Goal: Task Accomplishment & Management: Complete application form

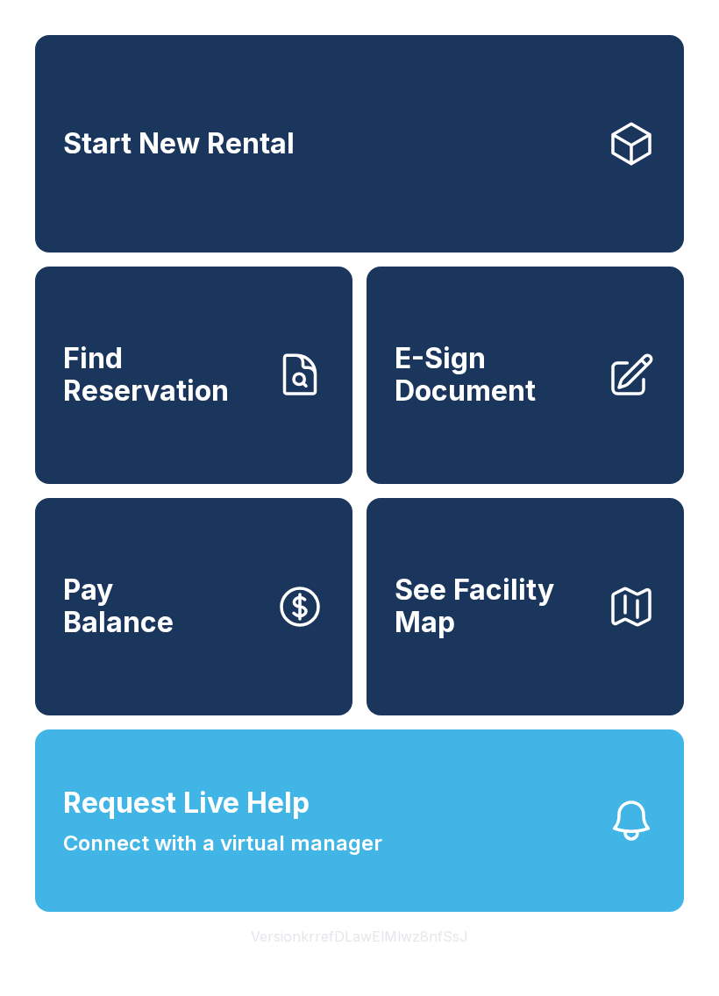
scroll to position [21, 0]
click at [223, 378] on span "Find Reservation" at bounding box center [162, 375] width 198 height 64
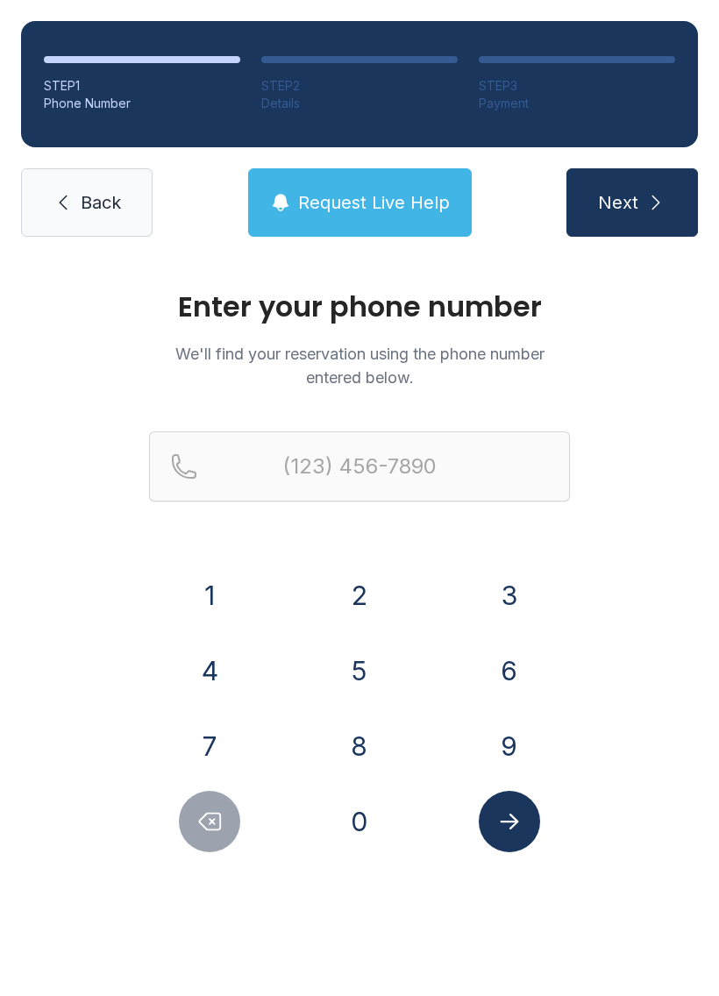
click at [218, 667] on button "4" at bounding box center [209, 670] width 61 height 61
click at [352, 803] on button "0" at bounding box center [359, 821] width 61 height 61
click at [215, 662] on button "4" at bounding box center [209, 670] width 61 height 61
click at [522, 590] on button "3" at bounding box center [509, 594] width 61 height 61
click at [362, 595] on button "2" at bounding box center [359, 594] width 61 height 61
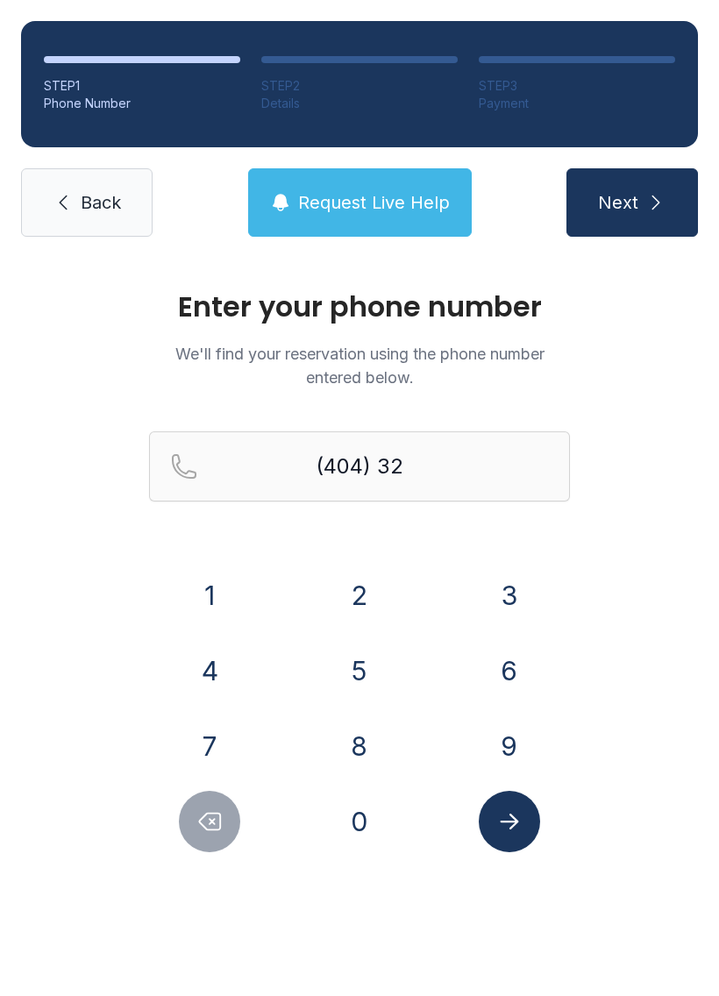
click at [515, 656] on button "6" at bounding box center [509, 670] width 61 height 61
click at [218, 748] on button "7" at bounding box center [209, 745] width 61 height 61
click at [507, 751] on button "9" at bounding box center [509, 745] width 61 height 61
click at [515, 594] on button "3" at bounding box center [509, 594] width 61 height 61
click at [229, 752] on button "7" at bounding box center [209, 745] width 61 height 61
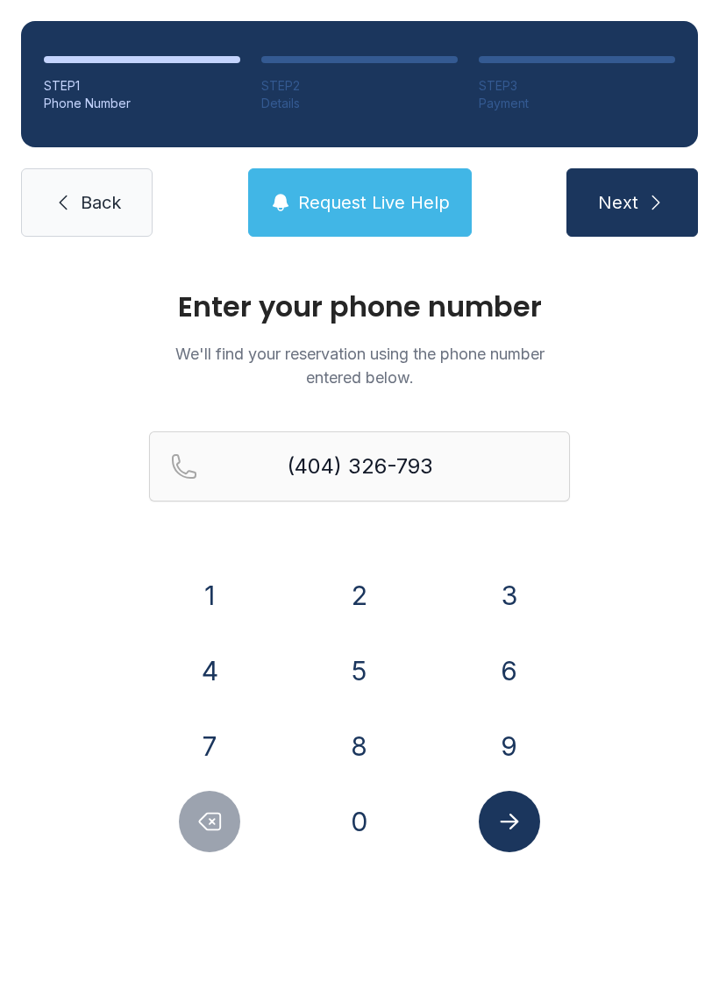
type input "[PHONE_NUMBER]"
click at [504, 824] on icon "Submit lookup form" at bounding box center [509, 821] width 26 height 26
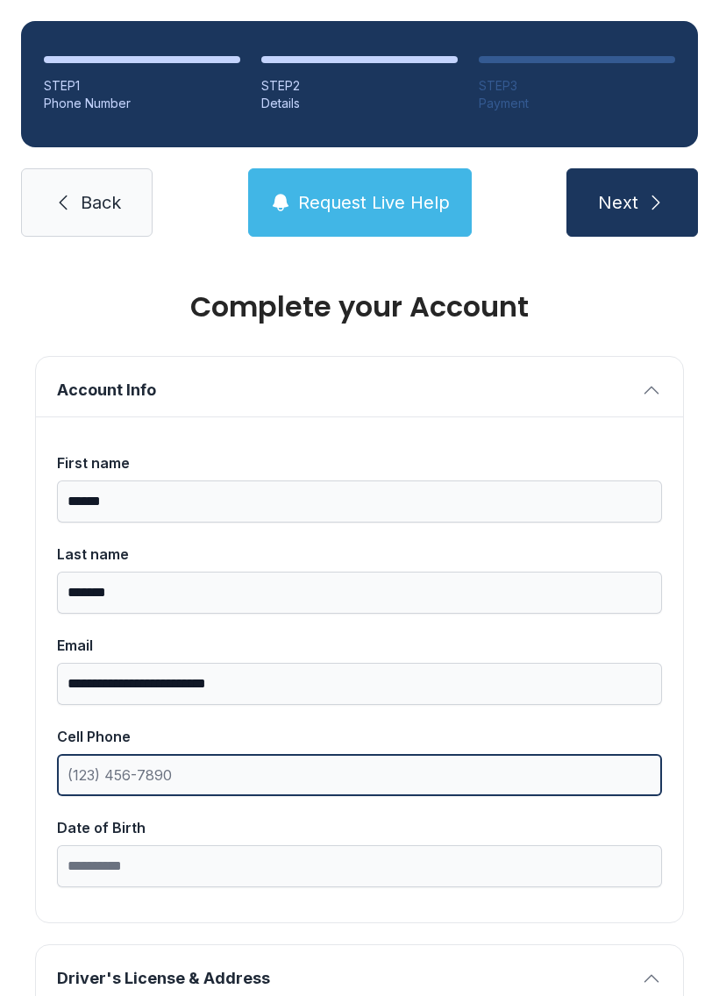
click at [200, 770] on input "Cell Phone" at bounding box center [359, 775] width 605 height 42
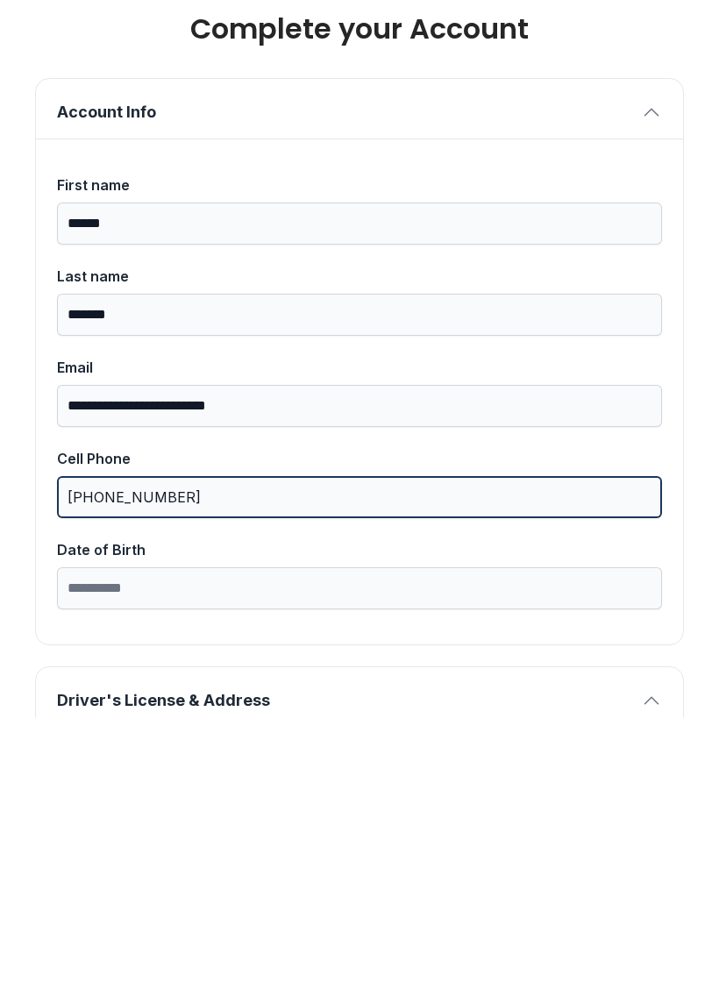
type input "[PHONE_NUMBER]"
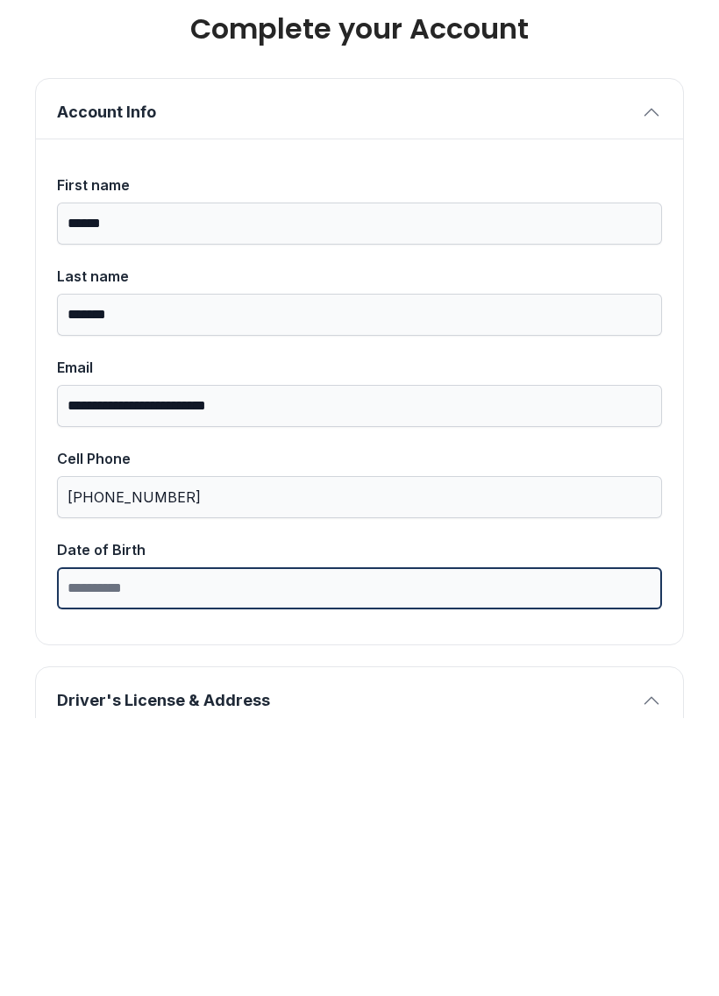
click at [218, 845] on input "Date of Birth" at bounding box center [359, 866] width 605 height 42
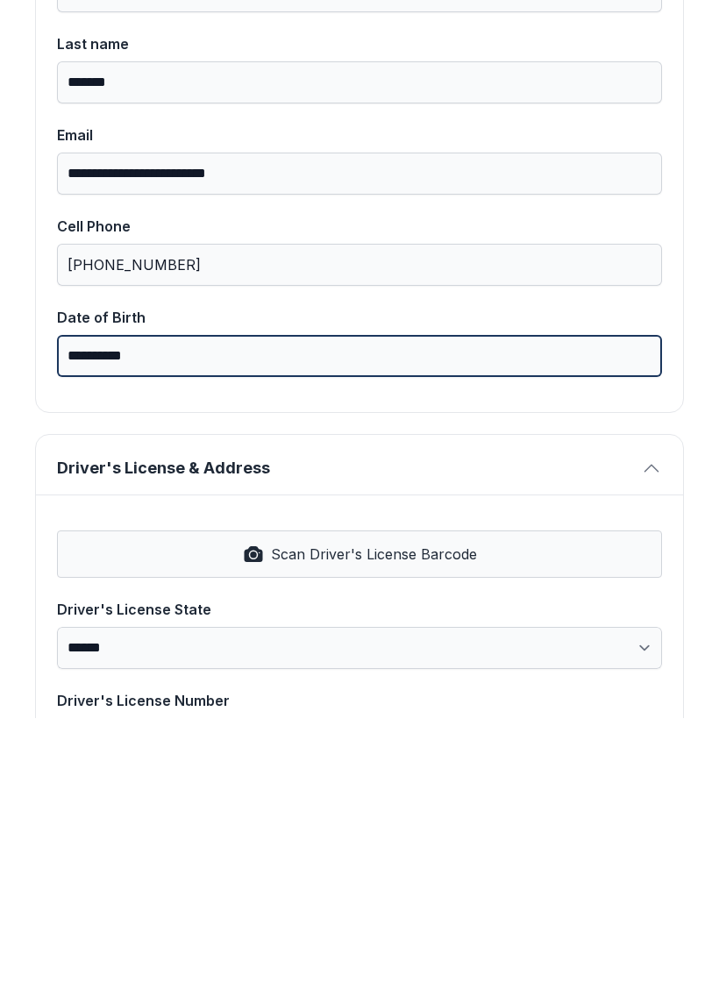
scroll to position [262, 0]
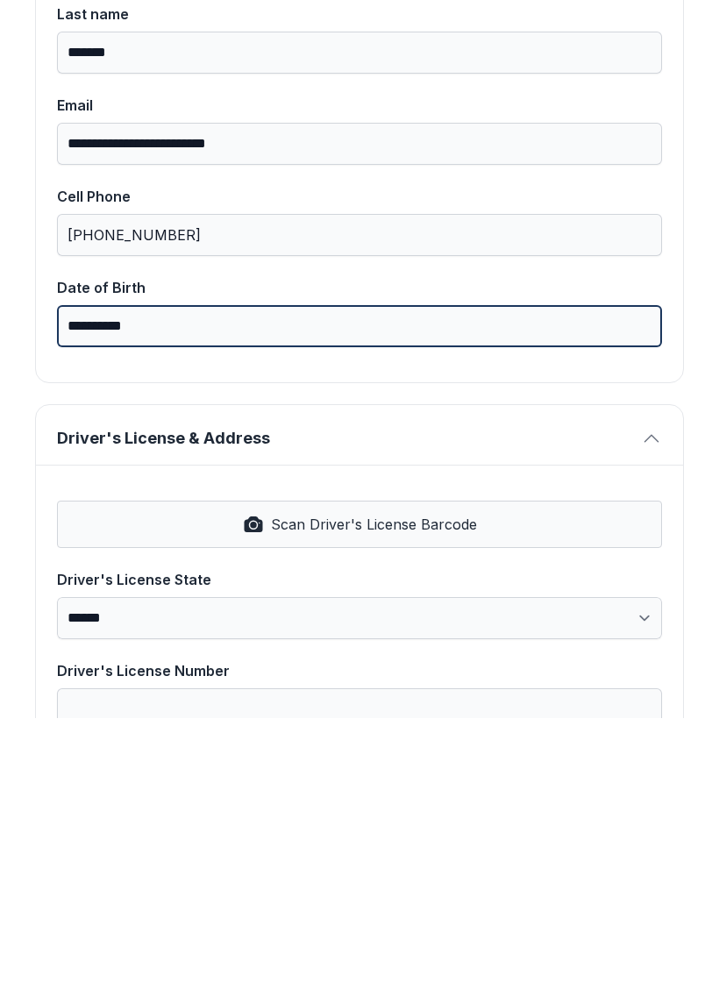
type input "**********"
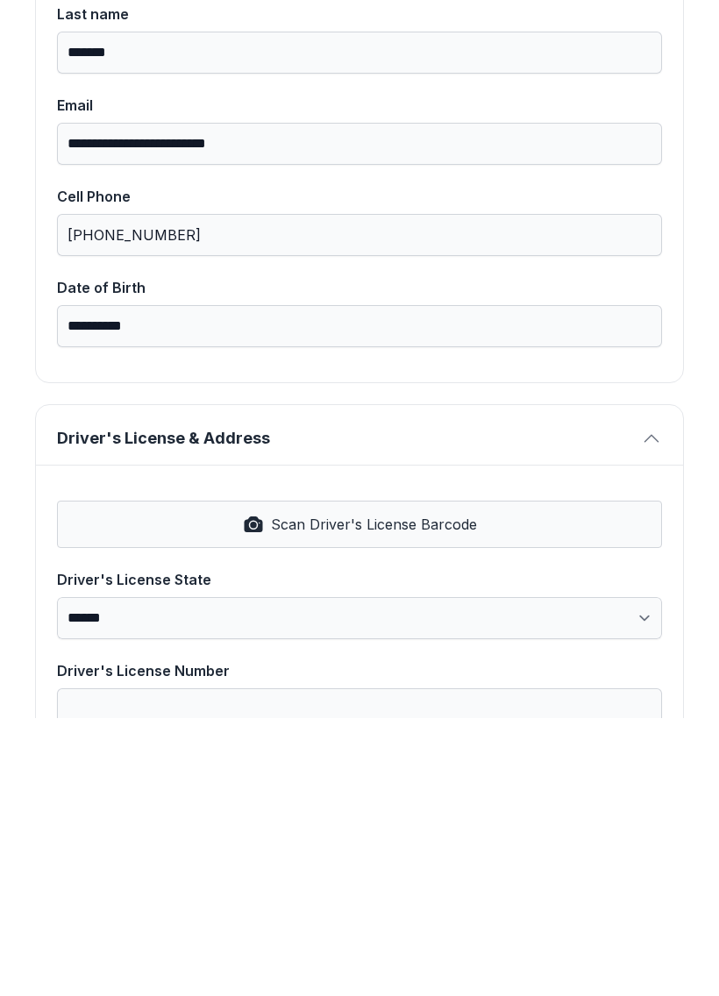
click at [60, 683] on button "Driver's License & Address" at bounding box center [359, 713] width 647 height 60
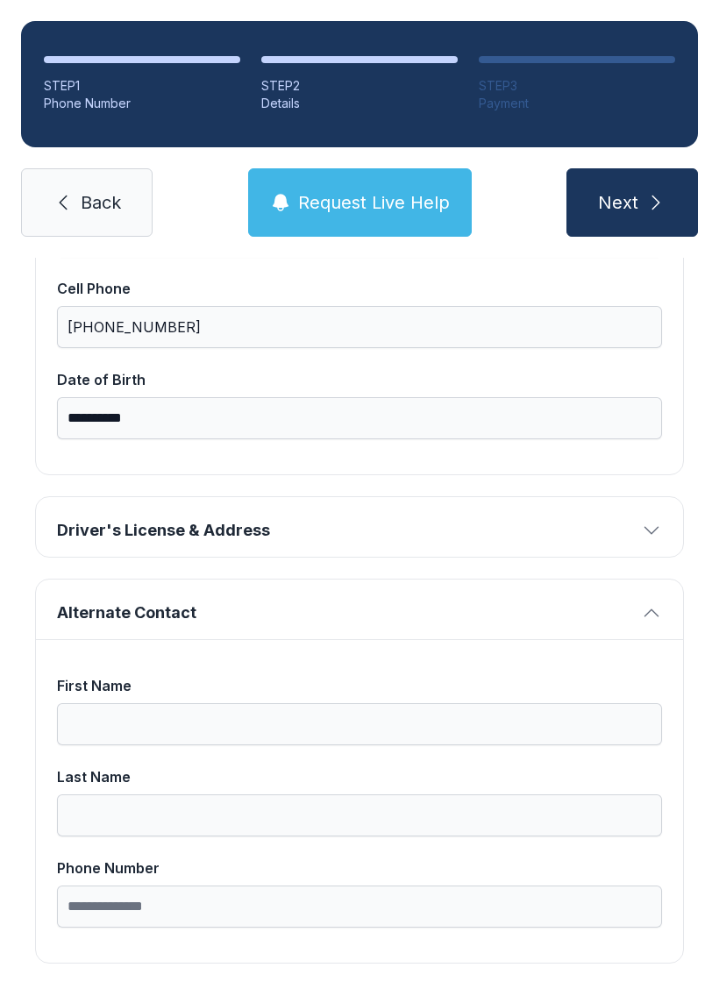
scroll to position [447, 0]
click at [642, 498] on button "Driver's License & Address" at bounding box center [359, 528] width 647 height 60
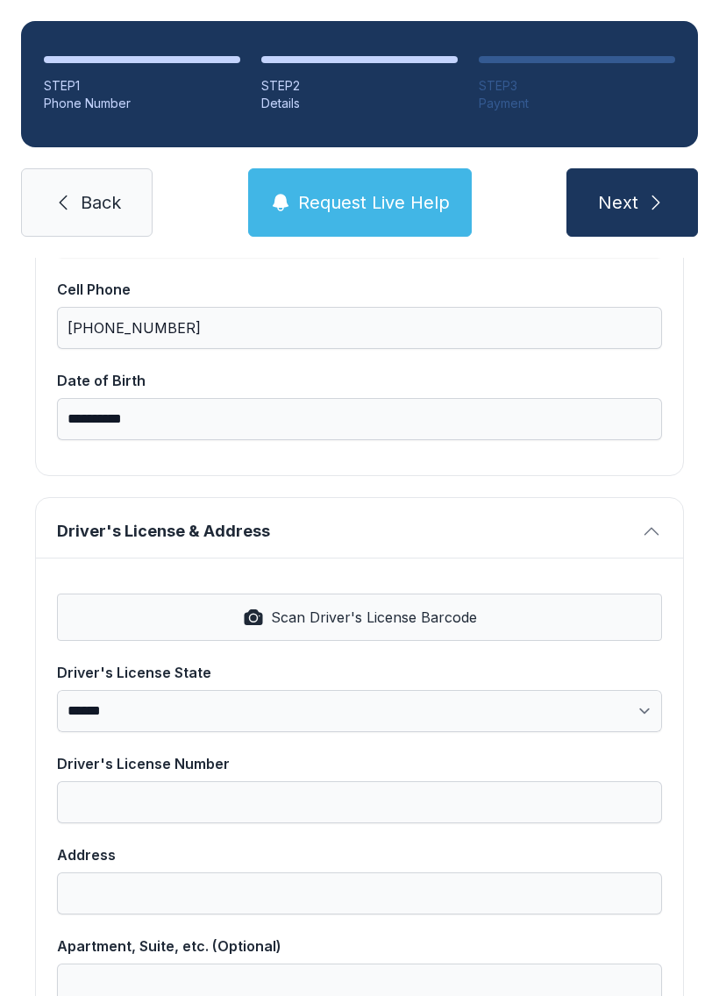
scroll to position [448, 0]
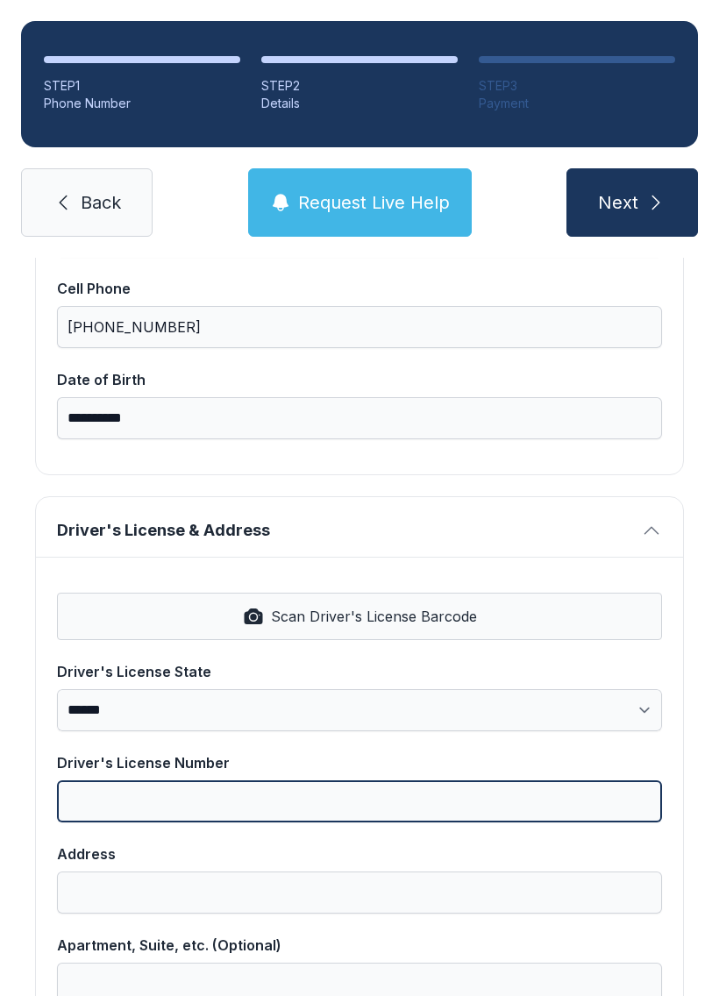
click at [68, 780] on input "Driver's License Number" at bounding box center [359, 801] width 605 height 42
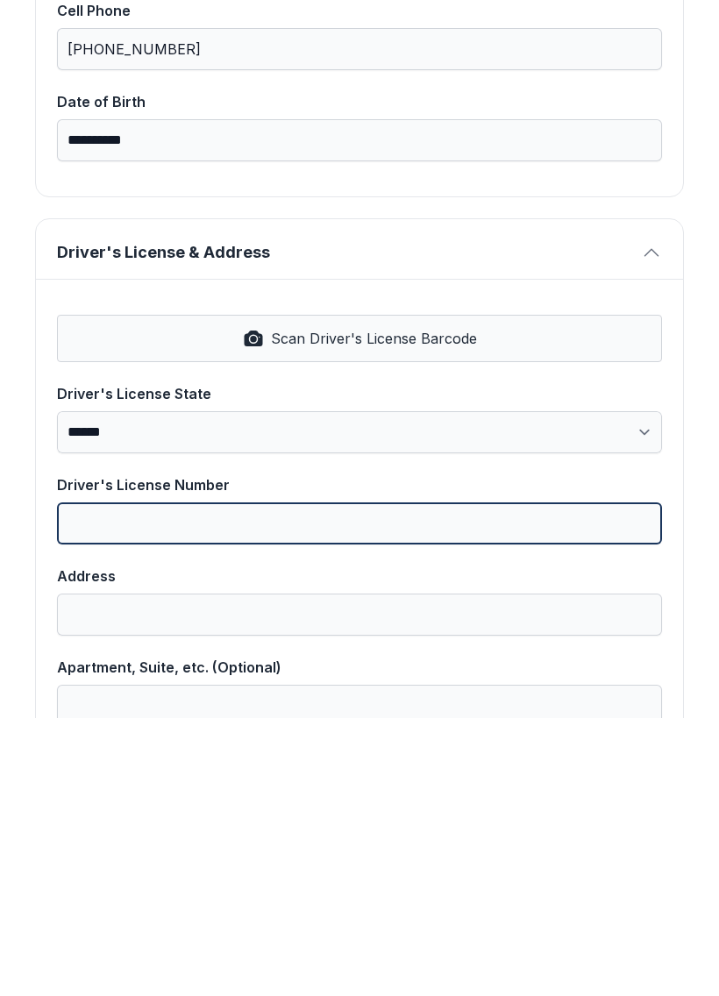
click at [577, 780] on input "Driver's License Number" at bounding box center [359, 801] width 605 height 42
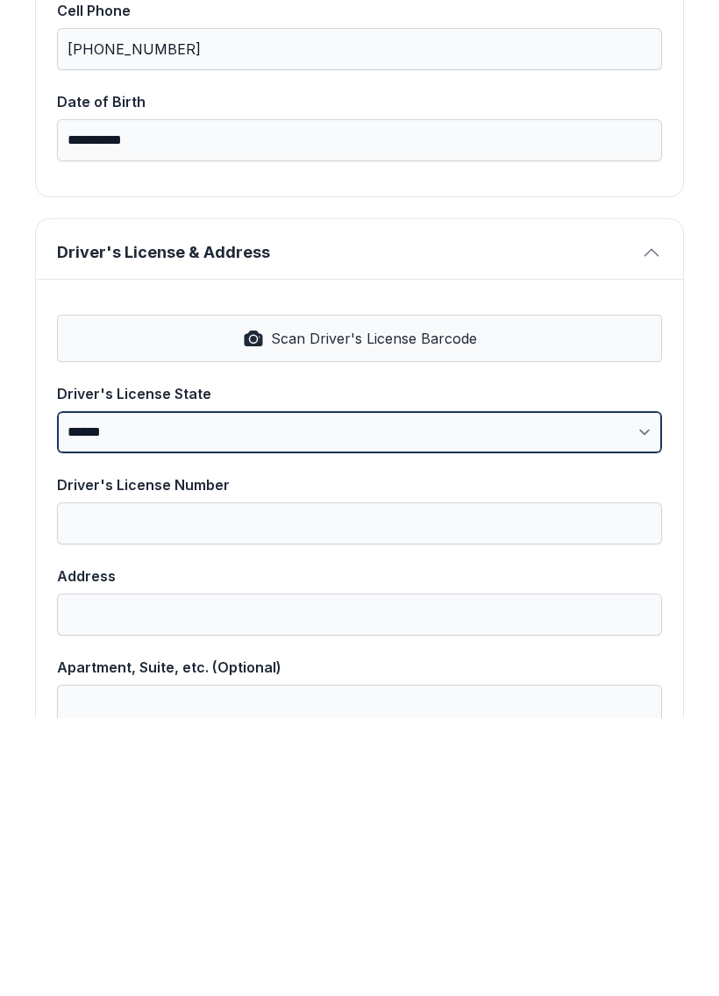
click at [642, 689] on select "**********" at bounding box center [359, 710] width 605 height 42
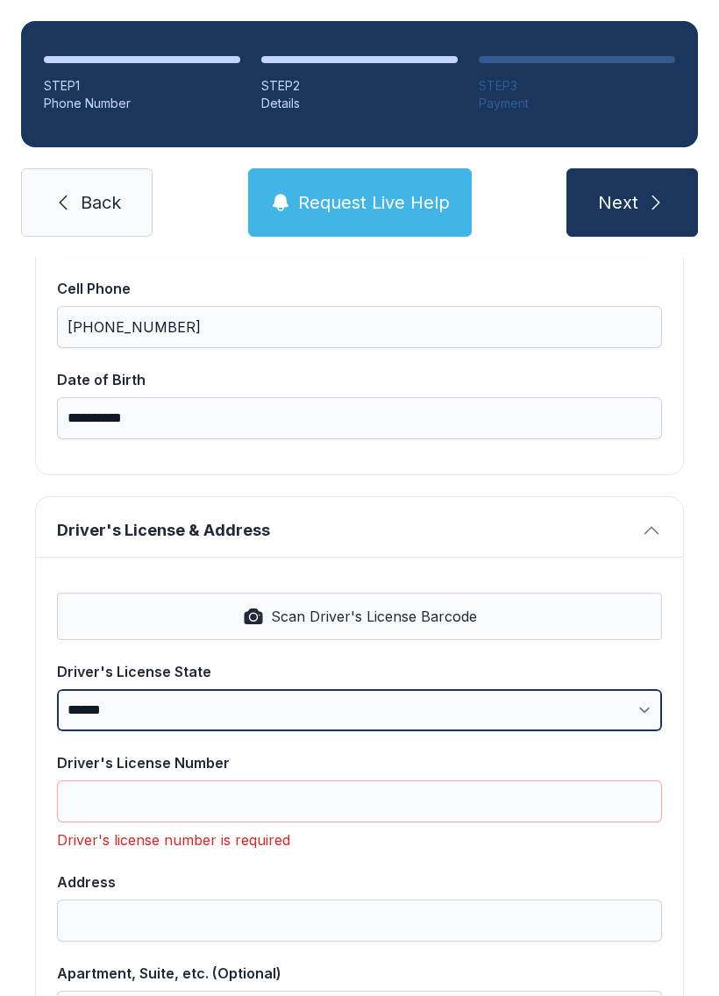
select select "**"
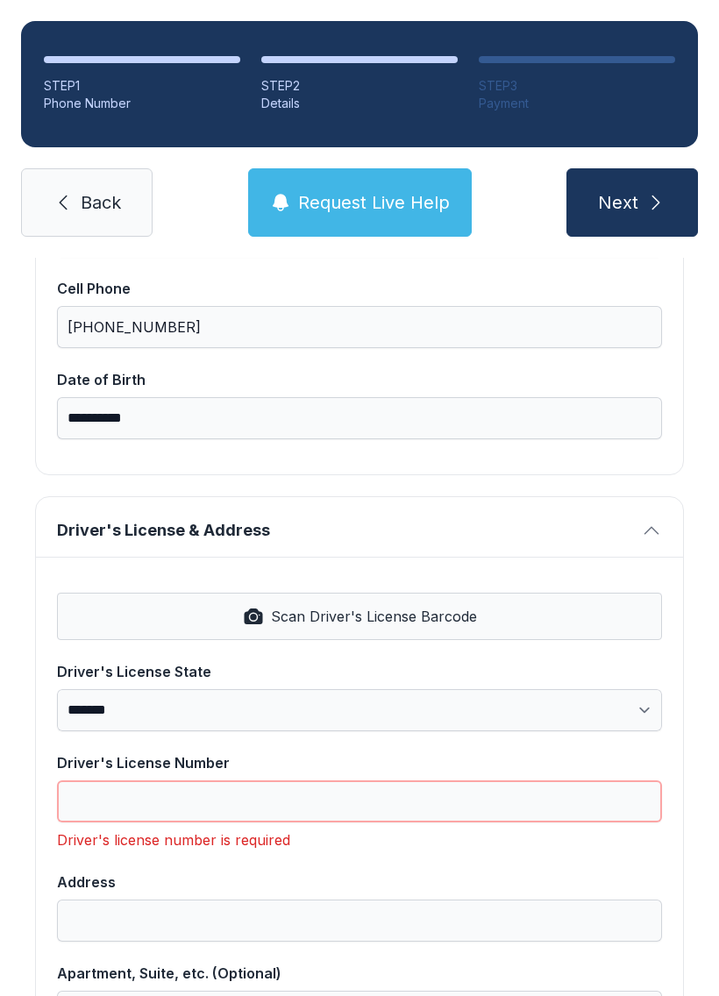
click at [126, 780] on input "Driver's License Number" at bounding box center [359, 801] width 605 height 42
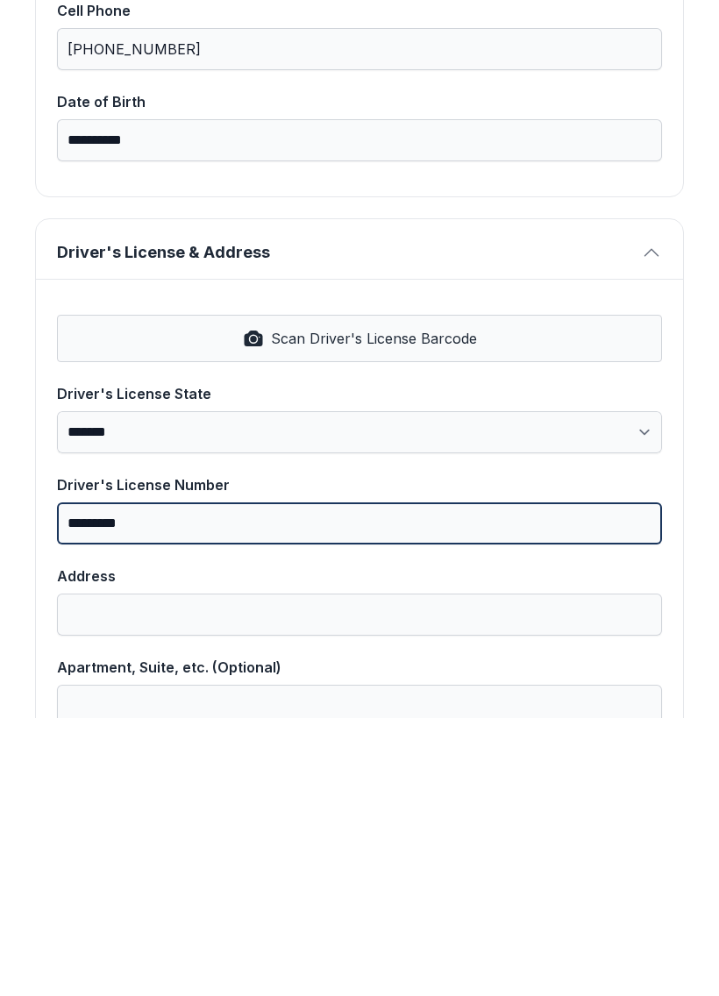
type input "*********"
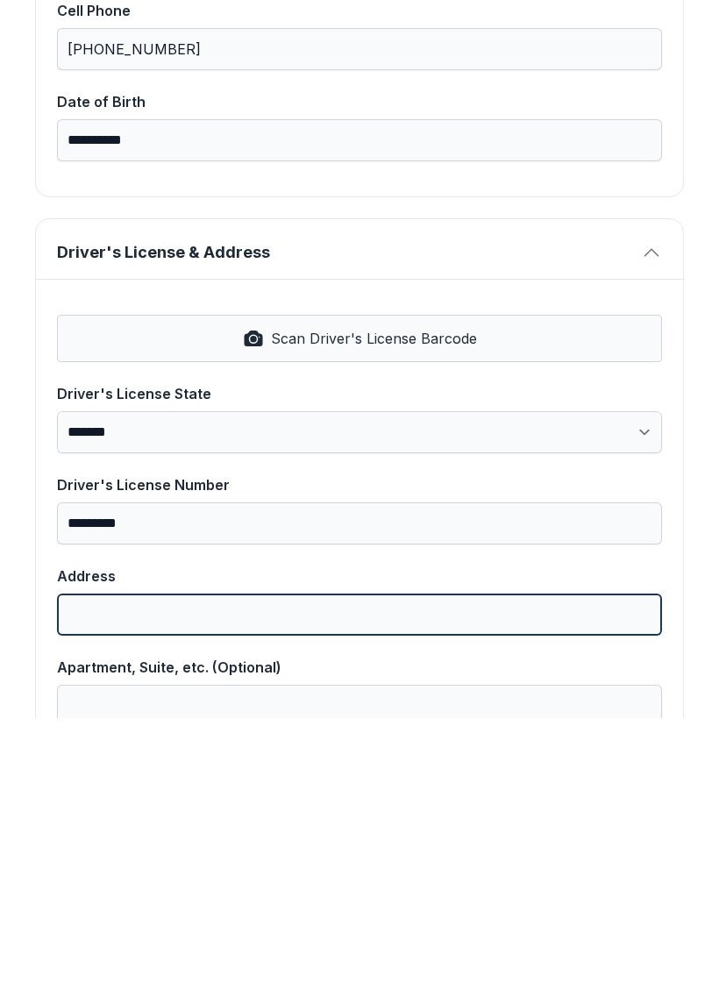
click at [169, 871] on input "Address" at bounding box center [359, 892] width 605 height 42
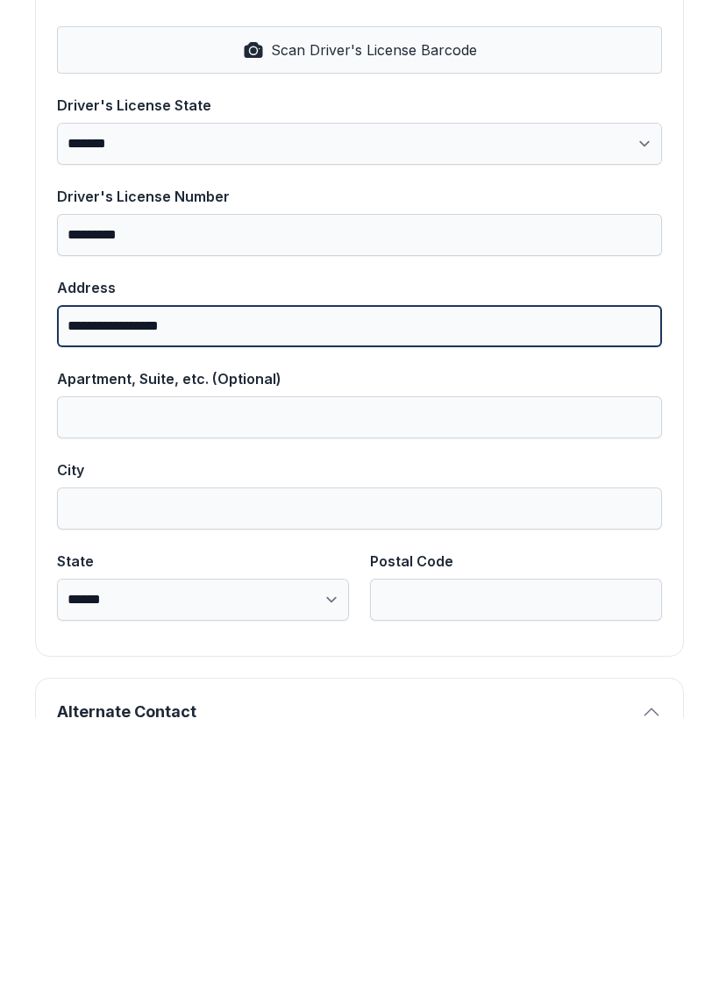
scroll to position [750, 0]
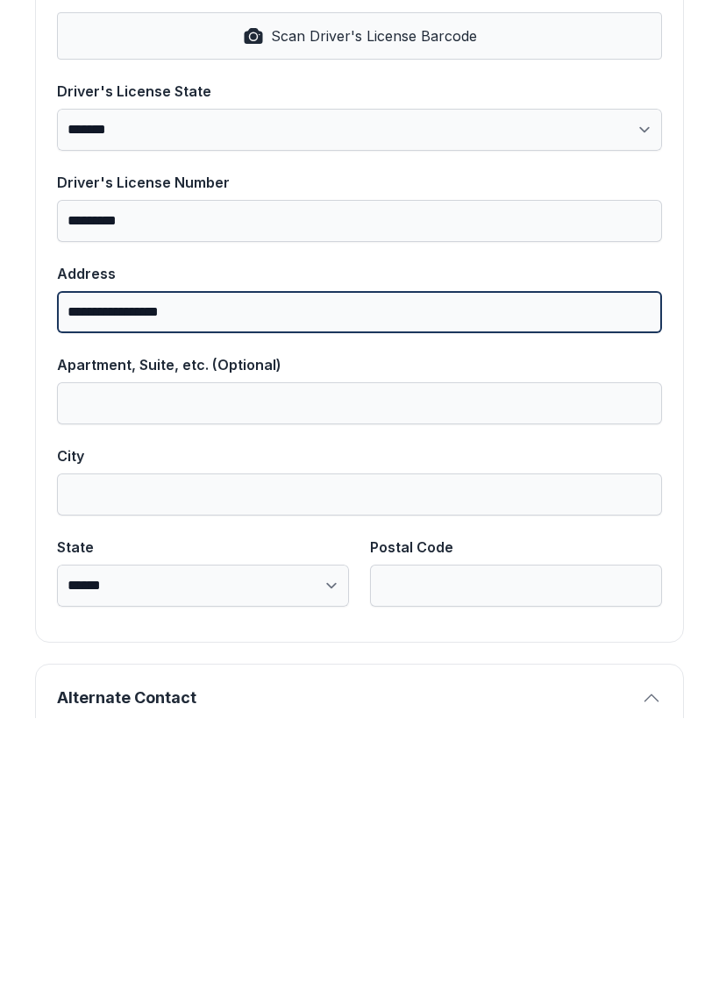
type input "**********"
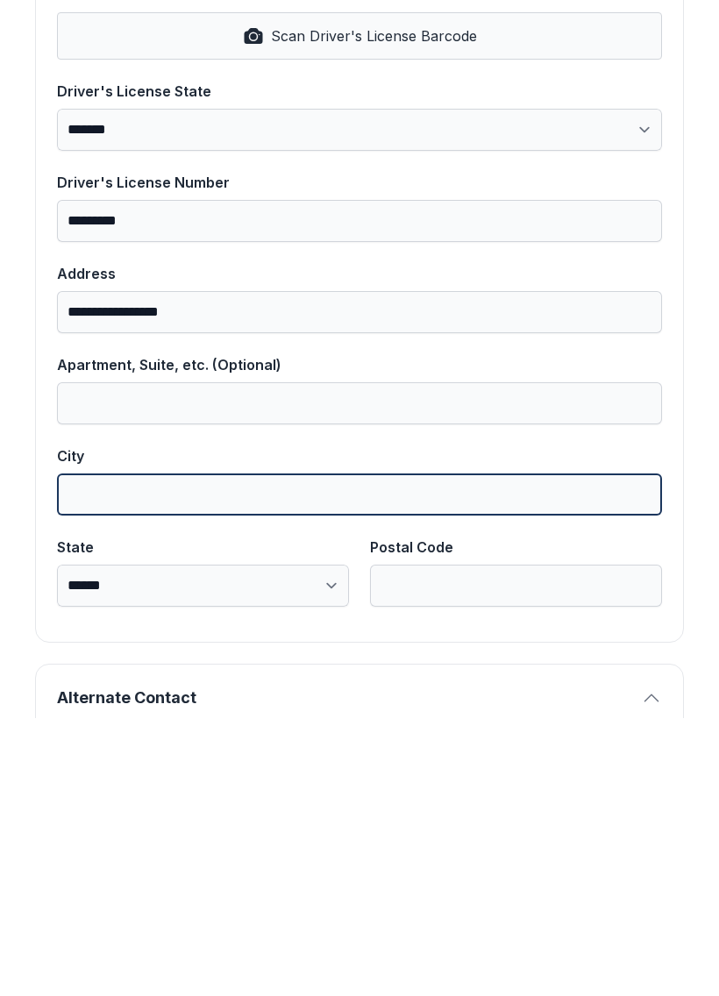
click at [110, 751] on input "City" at bounding box center [359, 772] width 605 height 42
type input "*********"
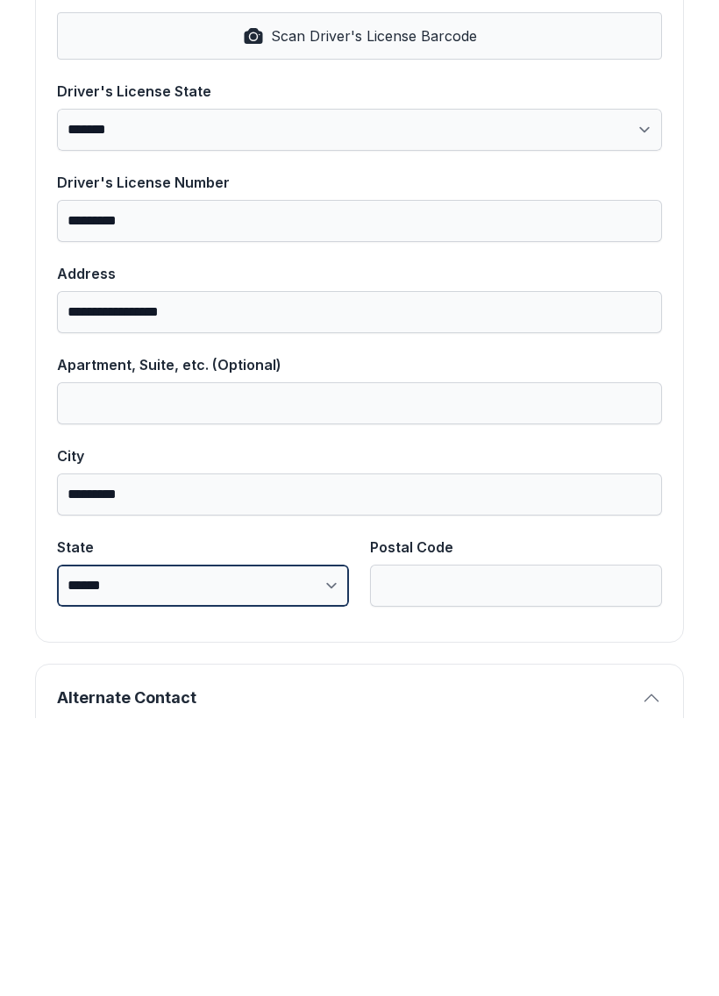
click at [181, 842] on select "**********" at bounding box center [203, 863] width 292 height 42
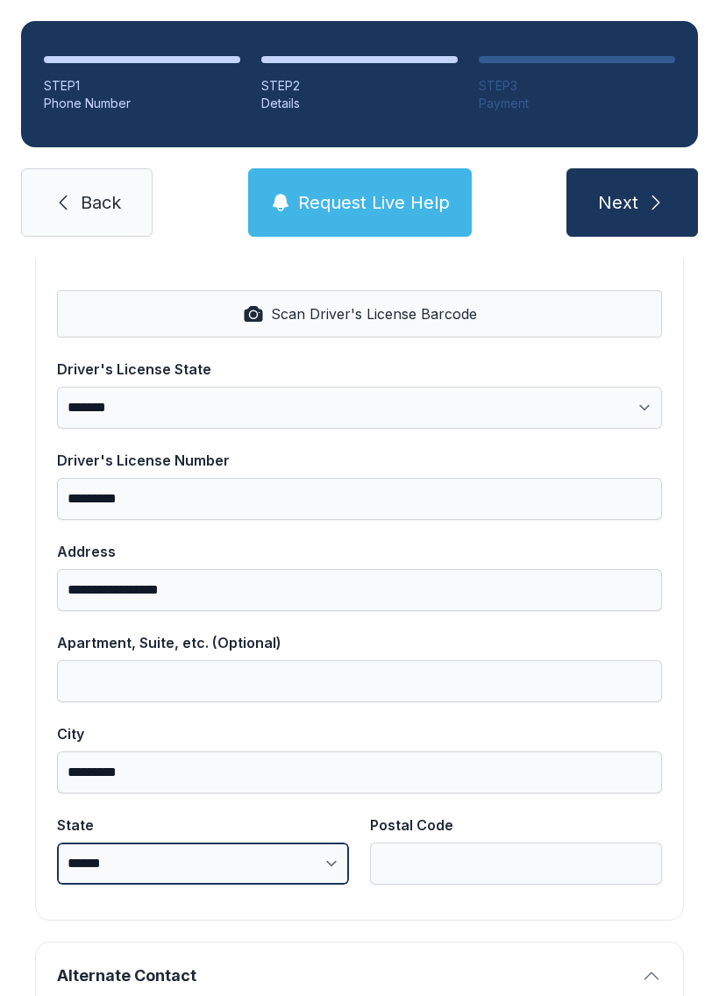
select select "**"
click at [450, 842] on input "Postal Code" at bounding box center [516, 863] width 292 height 42
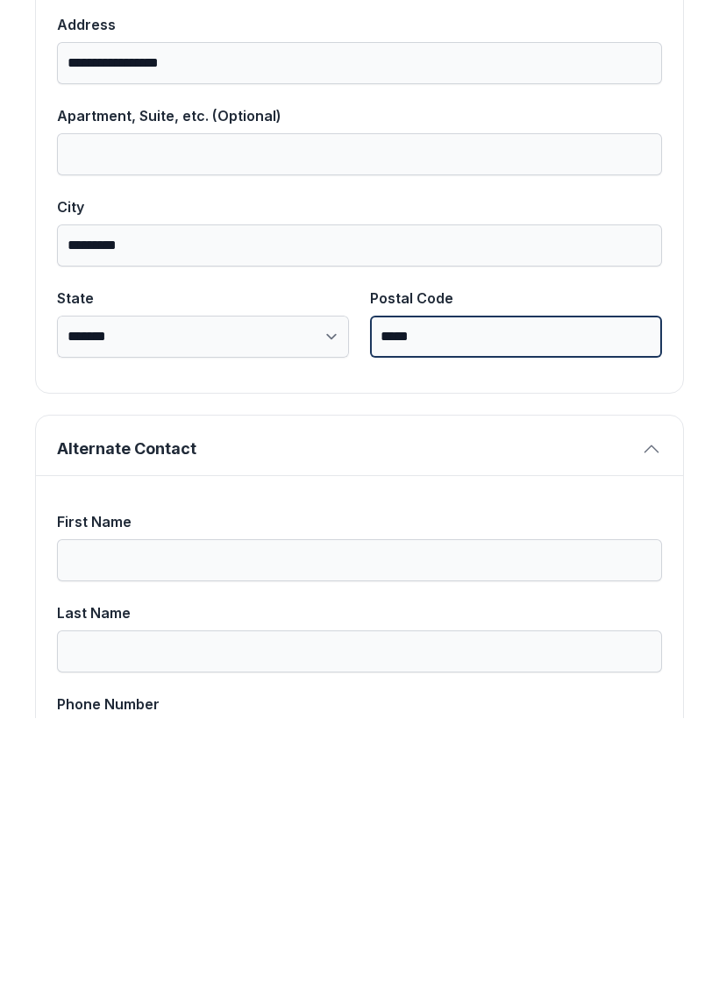
scroll to position [1005, 0]
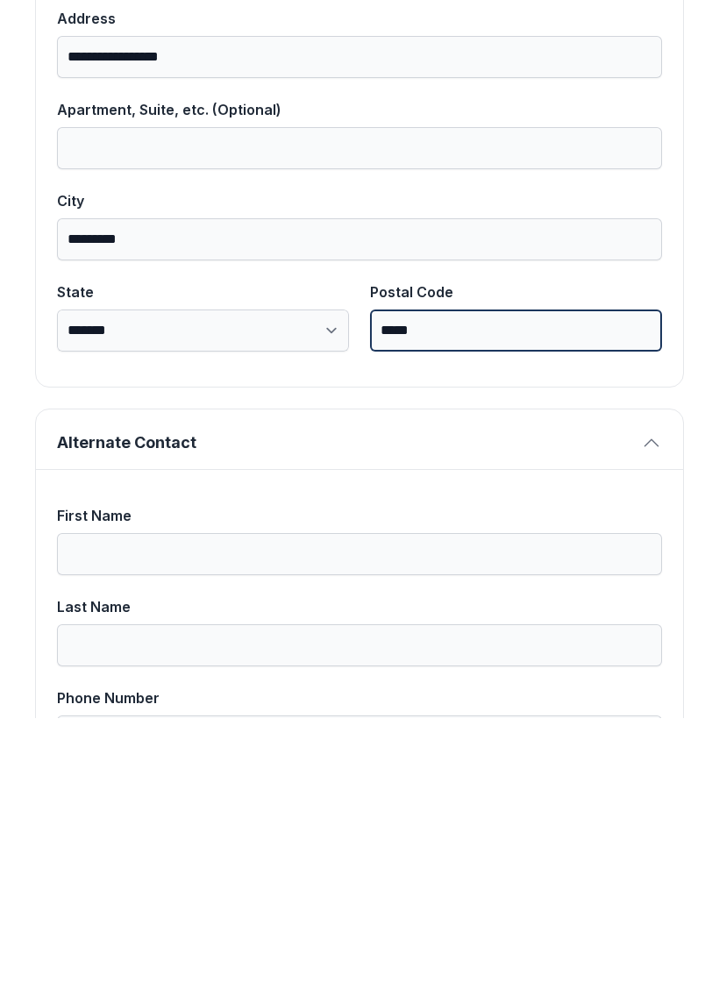
type input "*****"
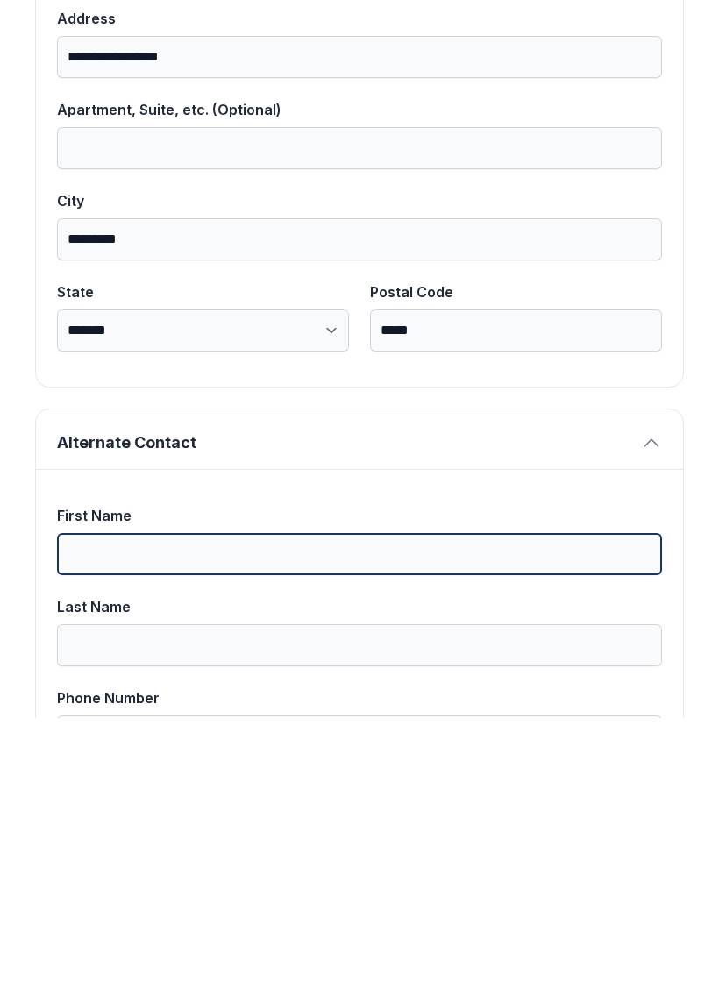
click at [216, 811] on input "First Name" at bounding box center [359, 832] width 605 height 42
type input "********"
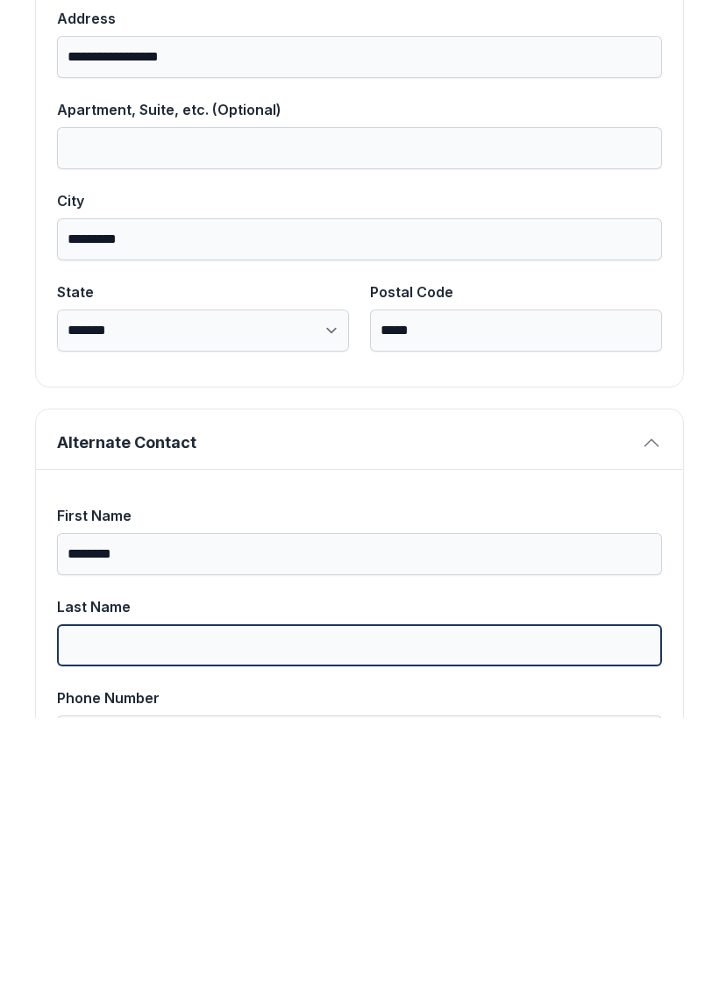
click at [126, 902] on input "Last Name" at bounding box center [359, 923] width 605 height 42
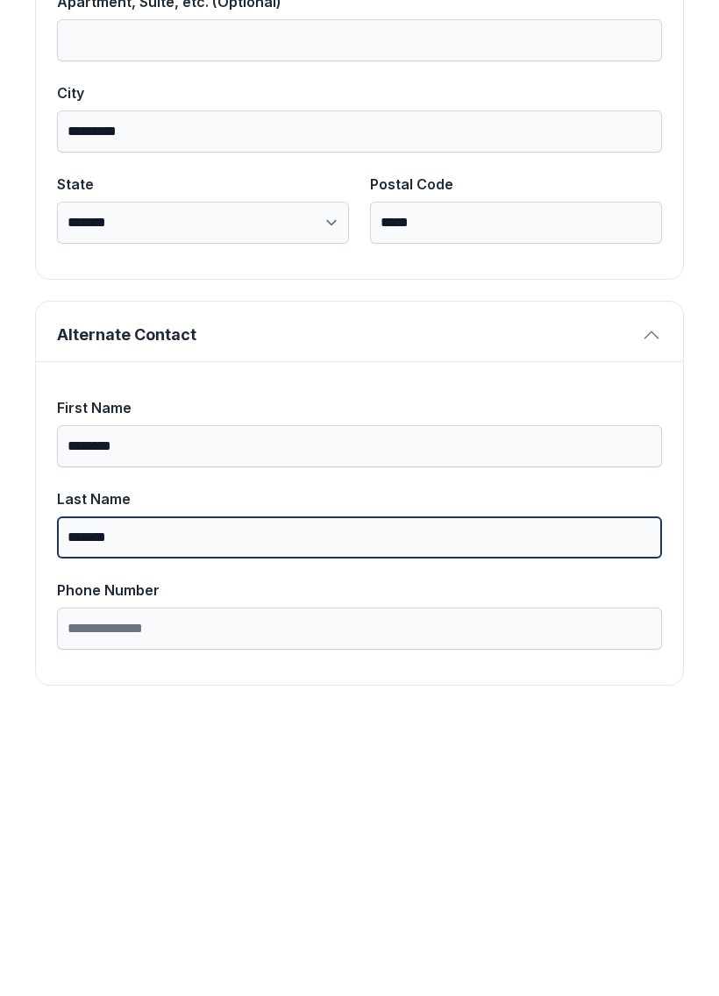
scroll to position [1112, 0]
type input "*******"
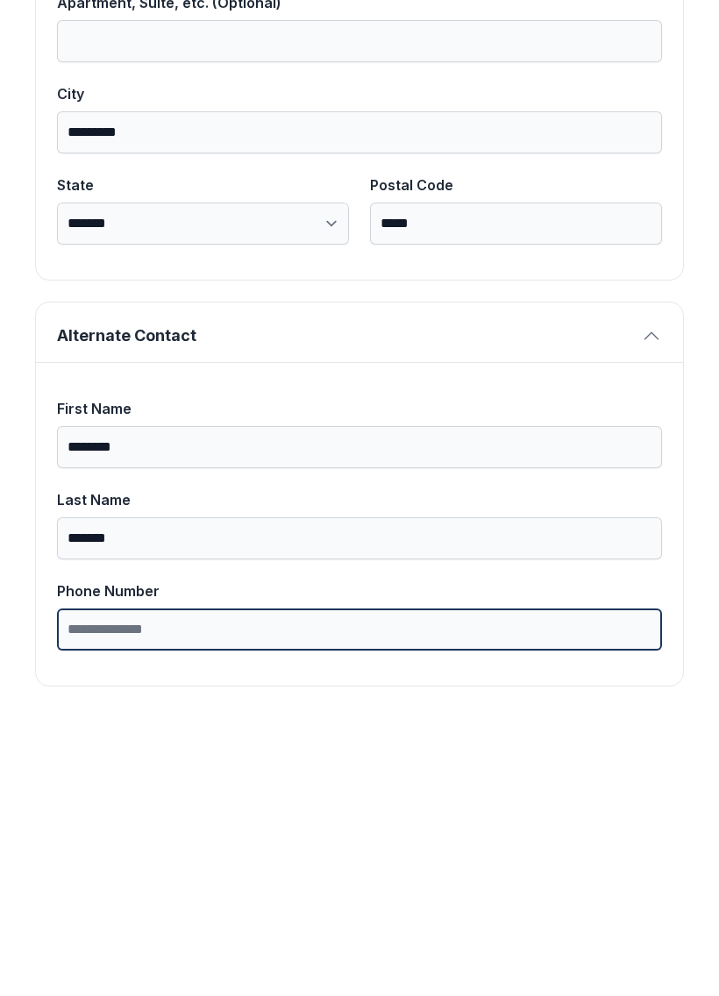
click at [192, 886] on input "Phone Number" at bounding box center [359, 907] width 605 height 42
type input "**********"
click at [631, 168] on button "Next" at bounding box center [631, 202] width 131 height 68
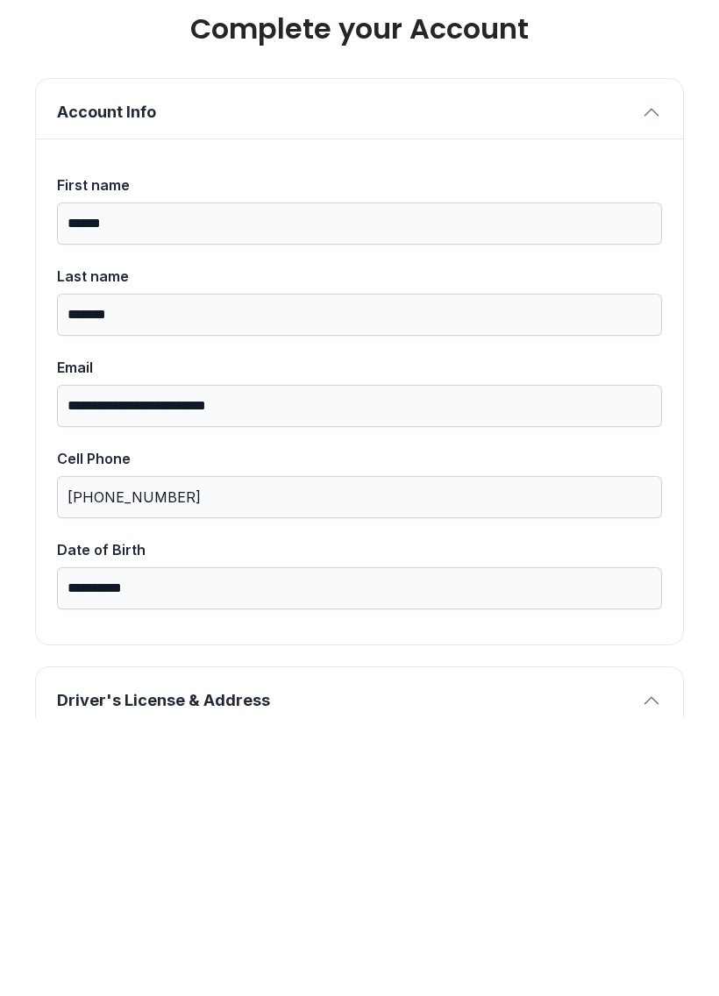
scroll to position [0, 0]
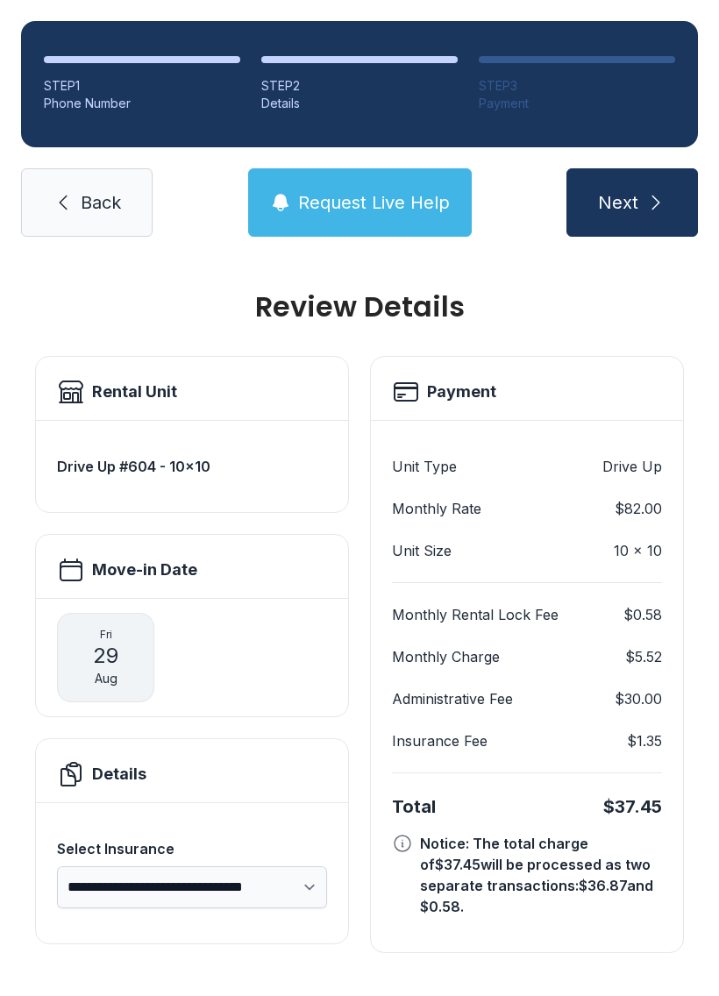
click at [622, 192] on button "Next" at bounding box center [631, 202] width 131 height 68
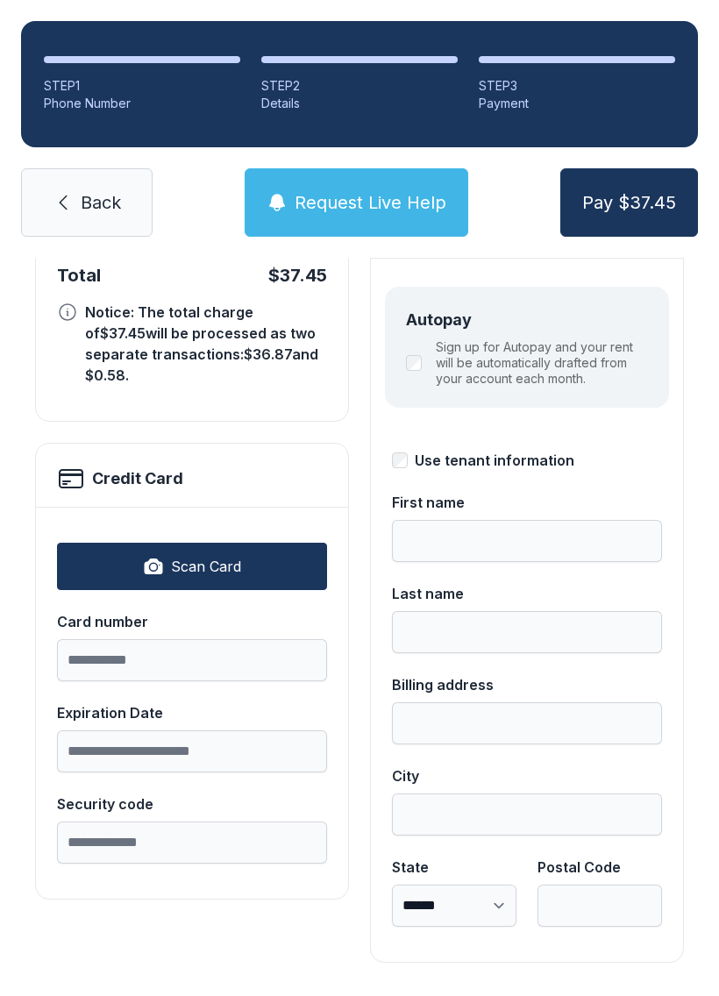
scroll to position [191, 0]
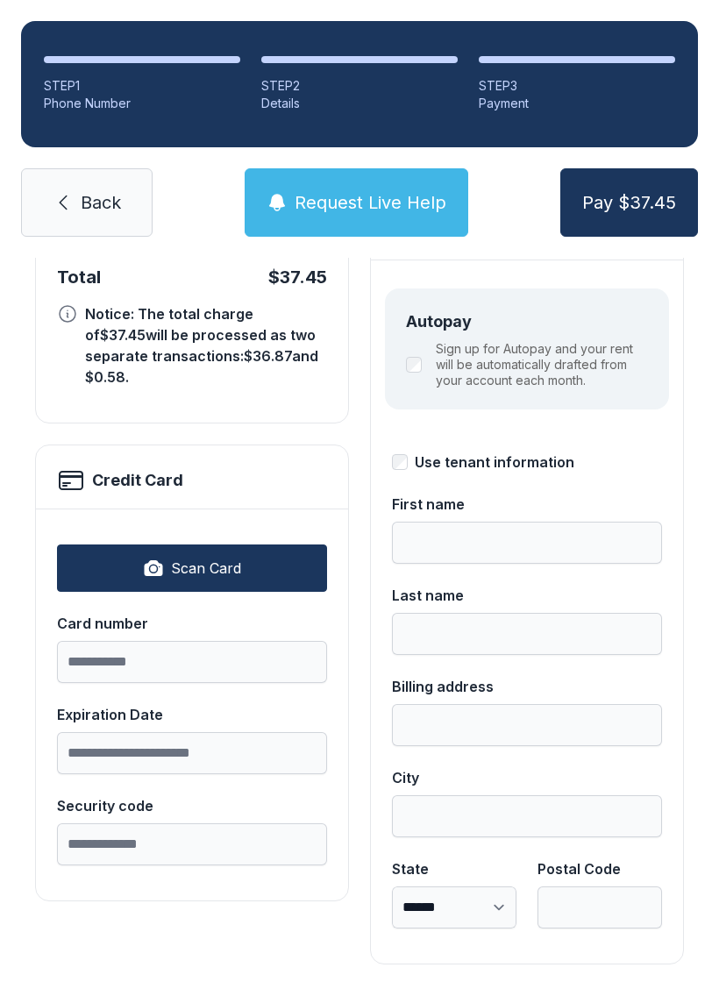
click at [656, 216] on button "Pay $37.45" at bounding box center [629, 202] width 138 height 68
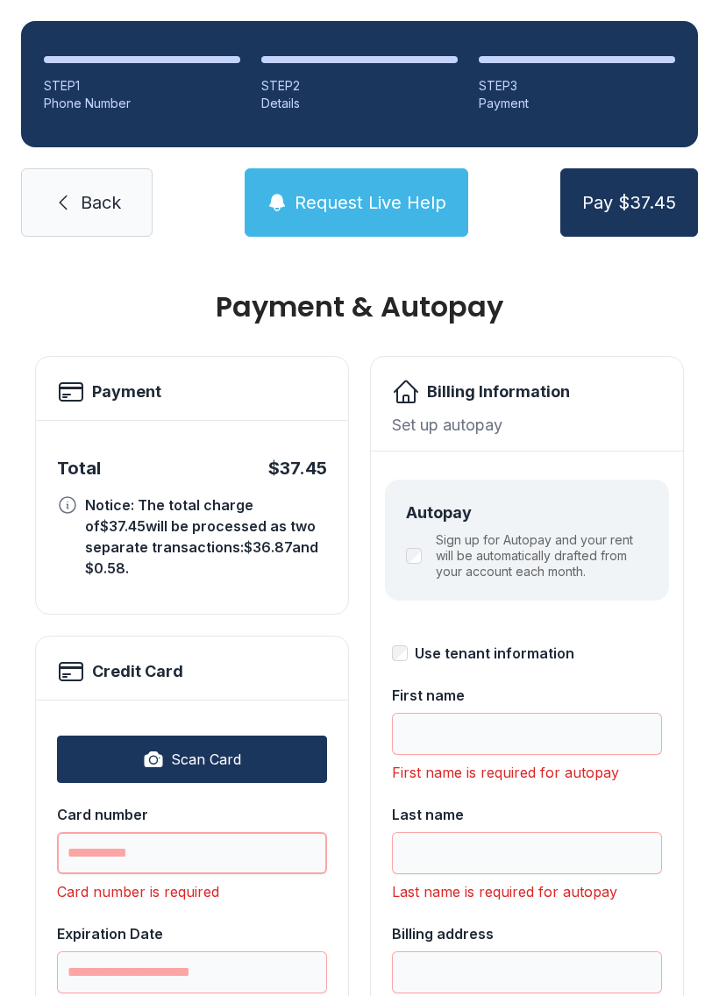
scroll to position [0, 0]
click at [50, 202] on link "Back" at bounding box center [86, 202] width 131 height 68
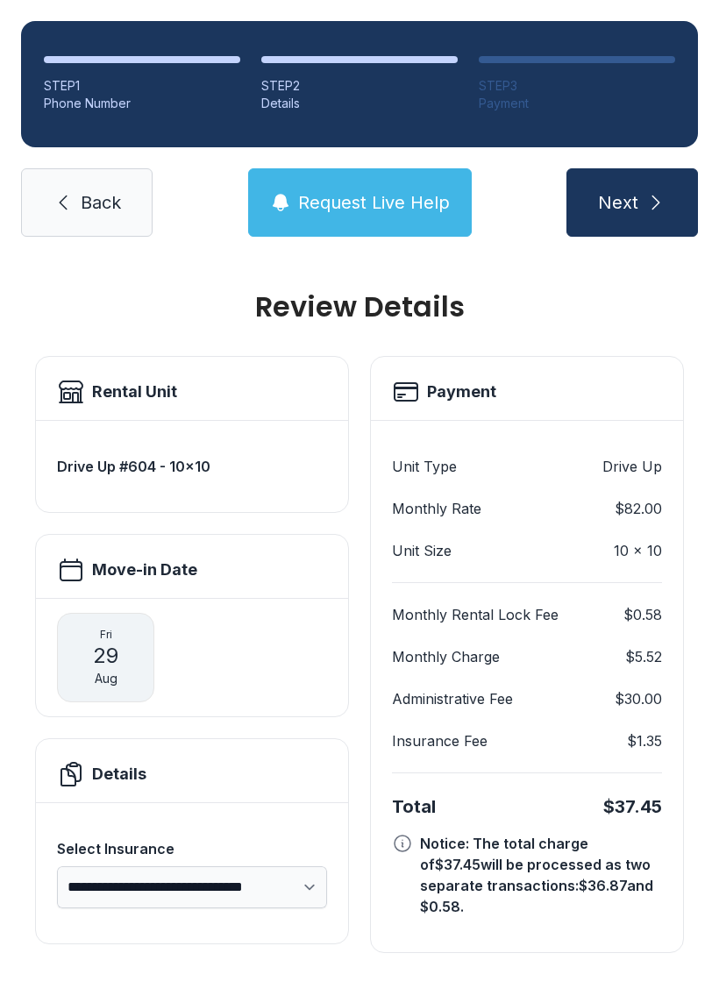
click at [359, 210] on span "Request Live Help" at bounding box center [374, 202] width 152 height 25
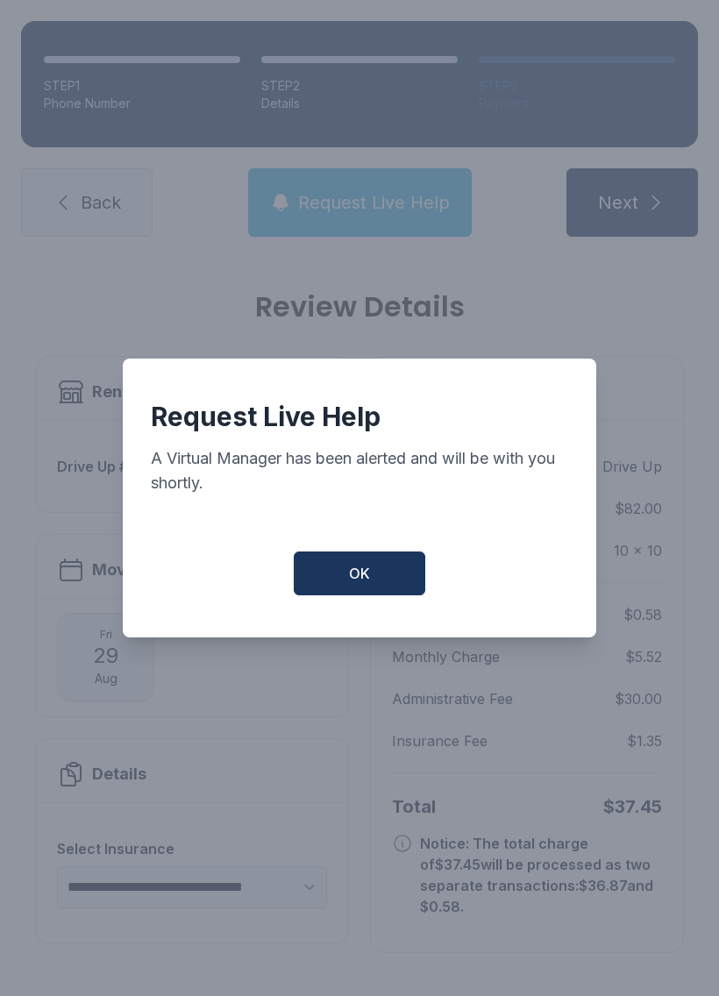
click at [347, 580] on button "OK" at bounding box center [359, 573] width 131 height 44
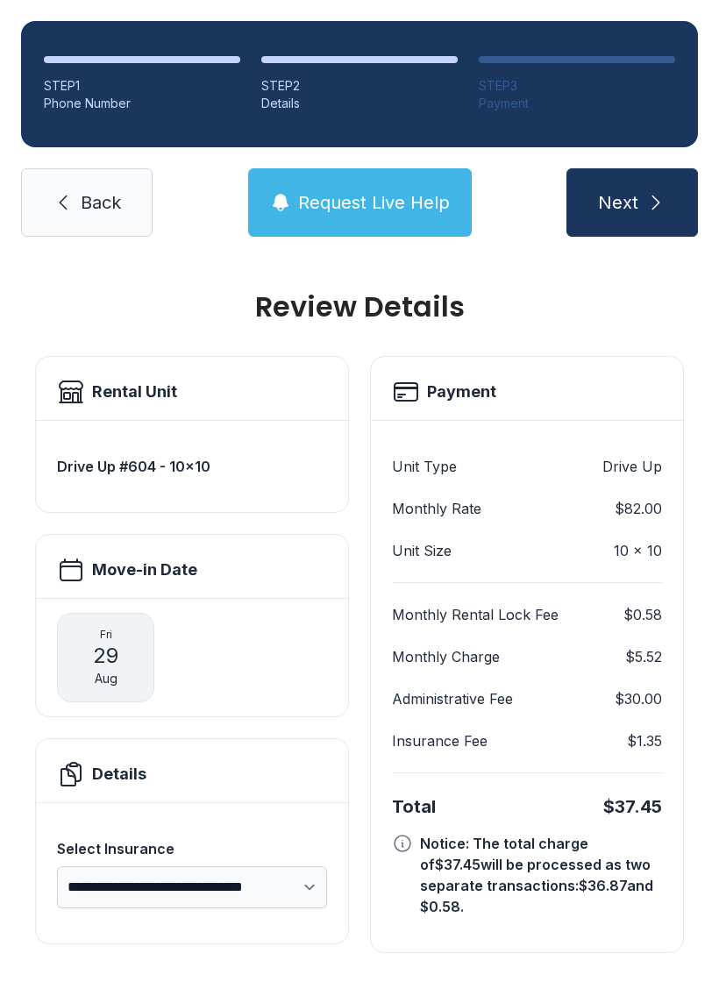
click at [639, 192] on button "Next" at bounding box center [631, 202] width 131 height 68
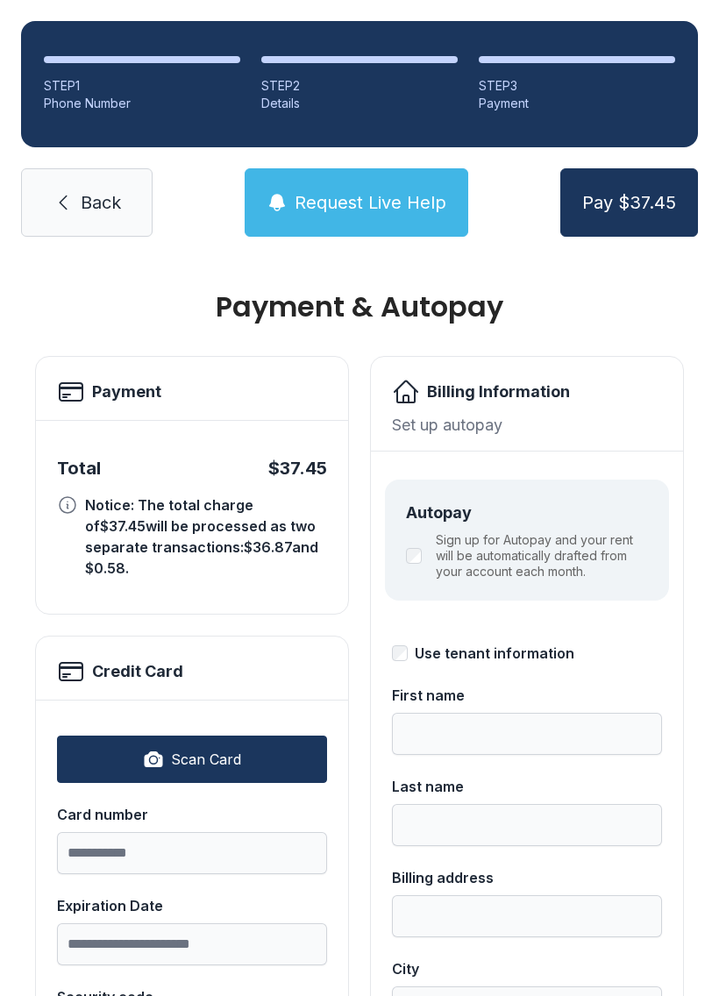
click at [48, 216] on link "Back" at bounding box center [86, 202] width 131 height 68
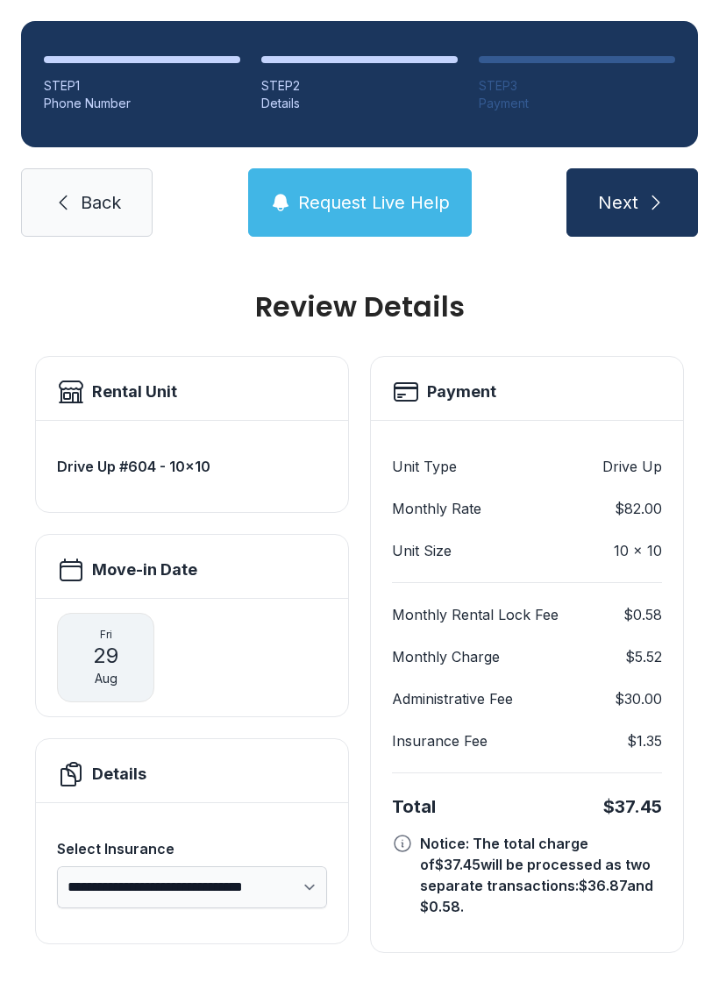
click at [93, 209] on span "Back" at bounding box center [101, 202] width 40 height 25
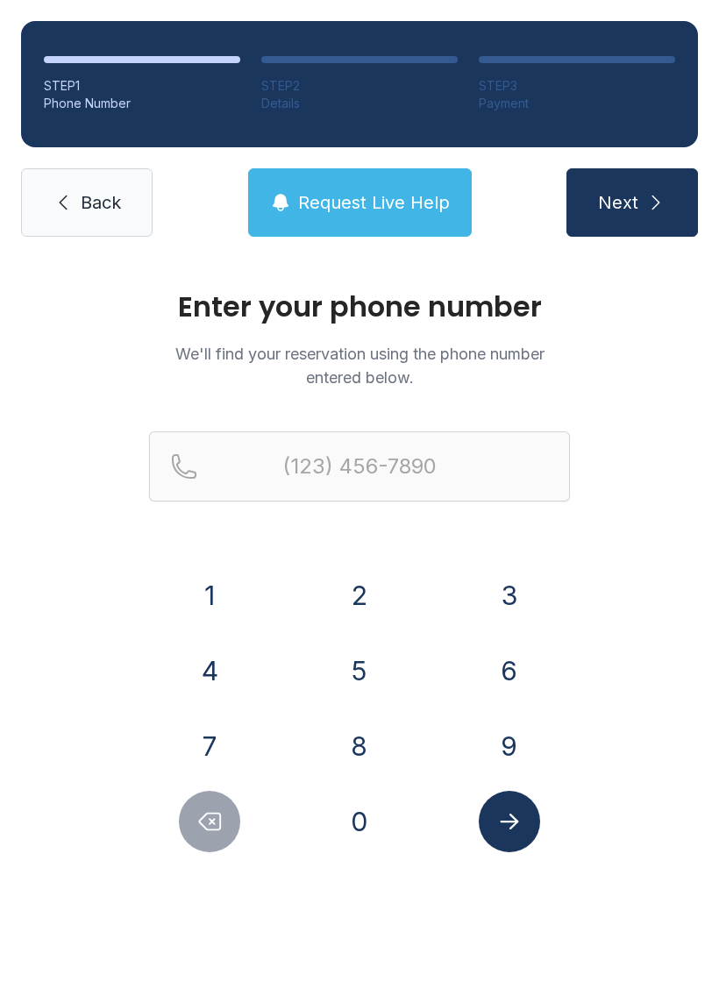
click at [92, 209] on span "Back" at bounding box center [101, 202] width 40 height 25
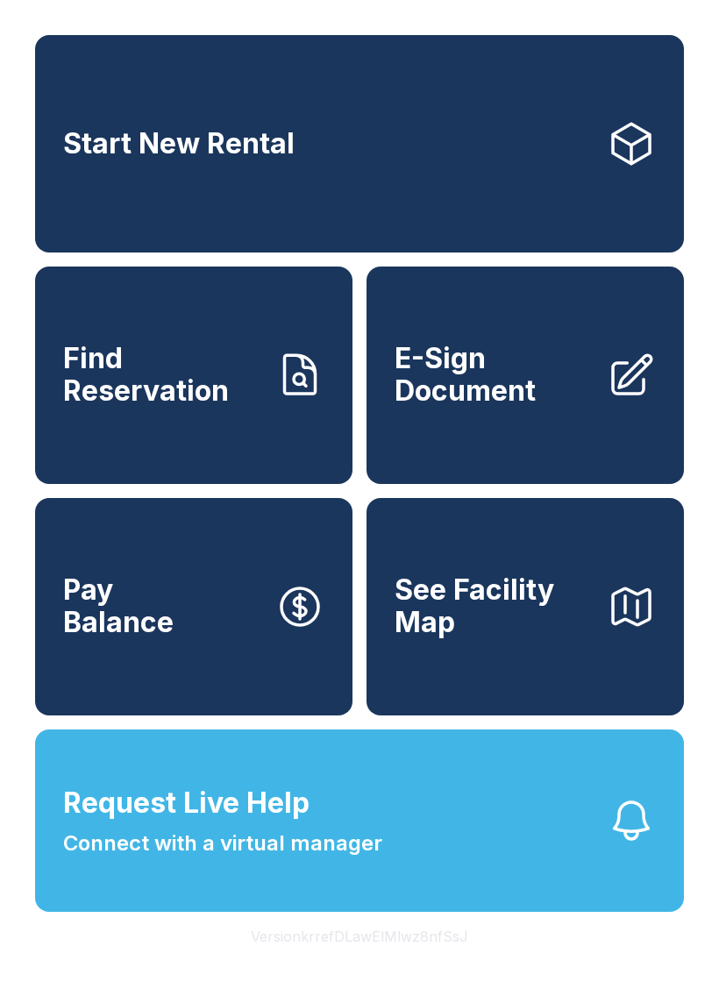
click at [479, 388] on span "E-Sign Document" at bounding box center [493, 375] width 198 height 64
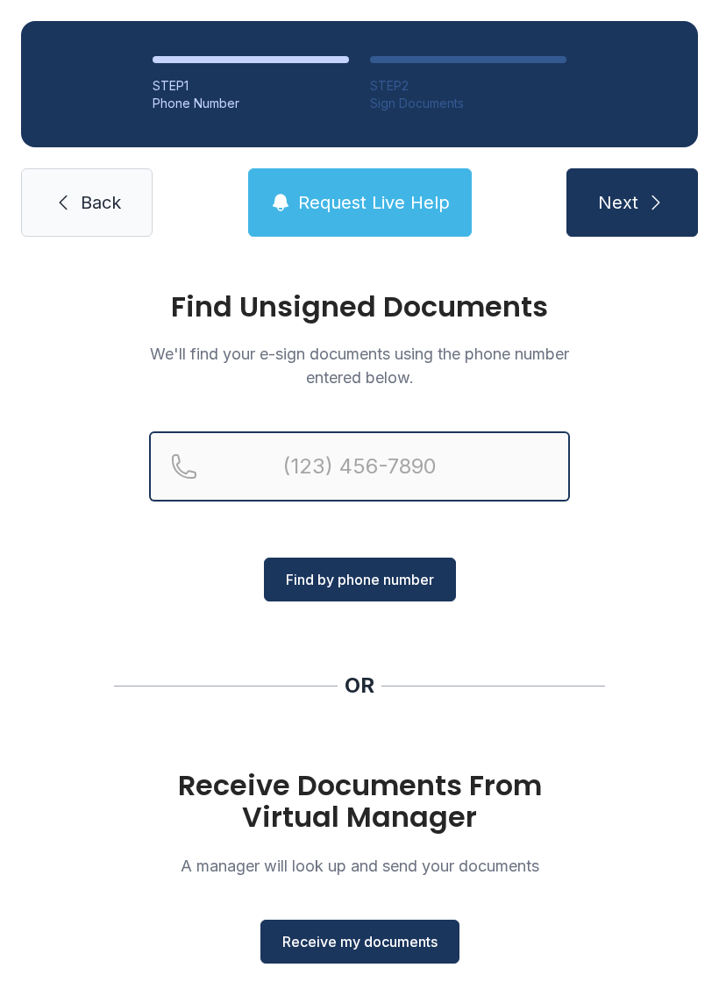
click at [287, 436] on input "Reservation phone number" at bounding box center [359, 466] width 421 height 70
type input "("
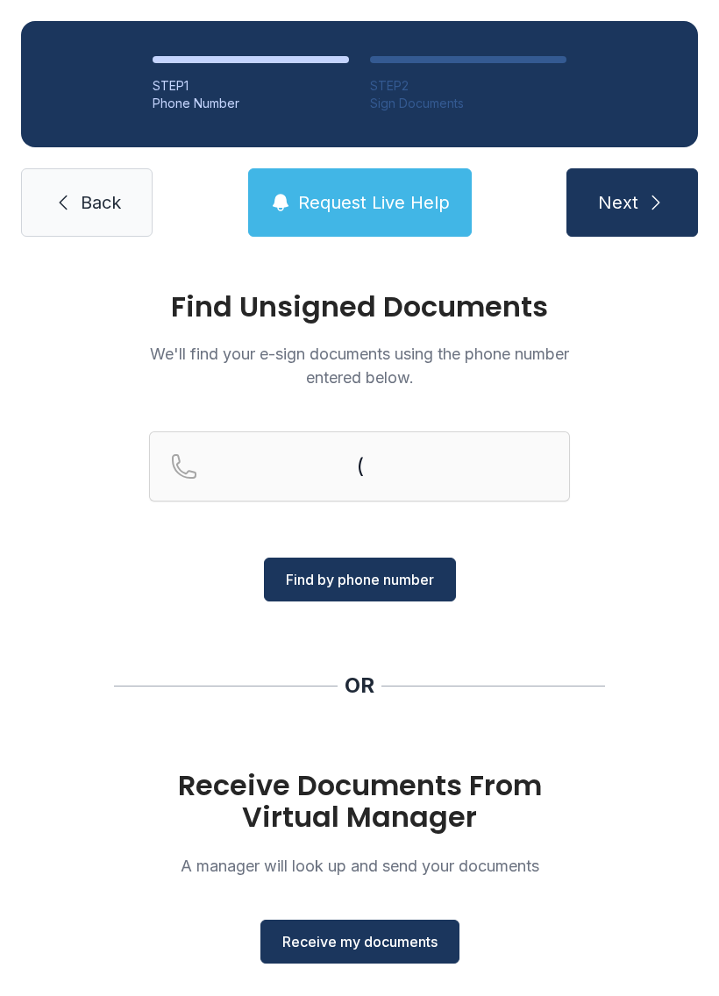
click at [57, 515] on div "Find Unsigned Documents We'll find your e-sign documents using the phone number…" at bounding box center [359, 646] width 719 height 776
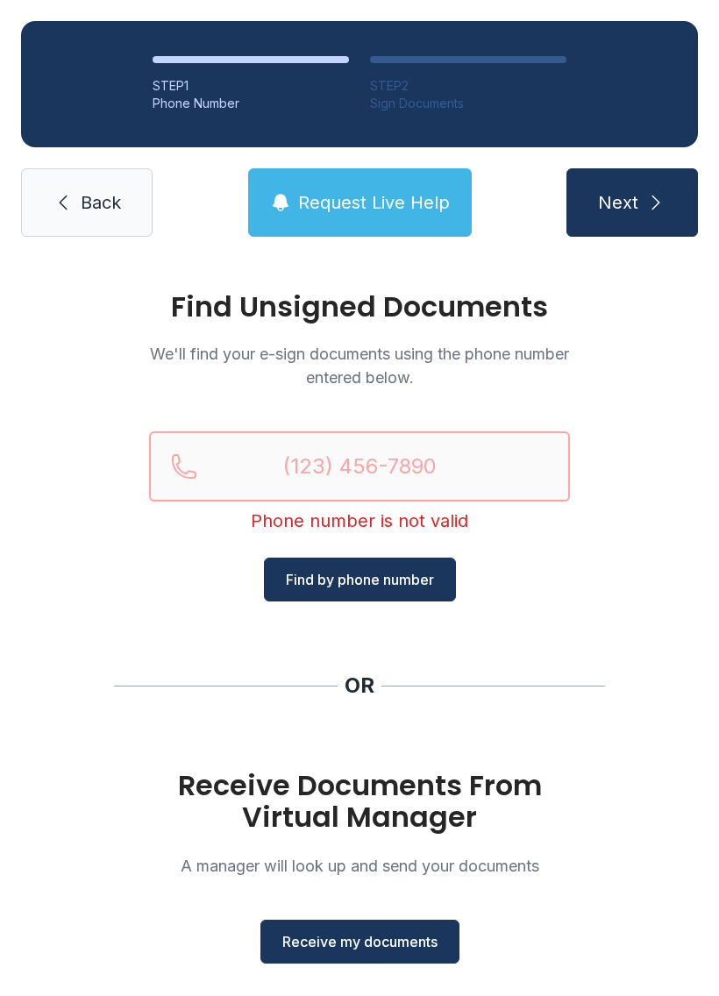
click at [266, 445] on input "Reservation phone number" at bounding box center [359, 466] width 421 height 70
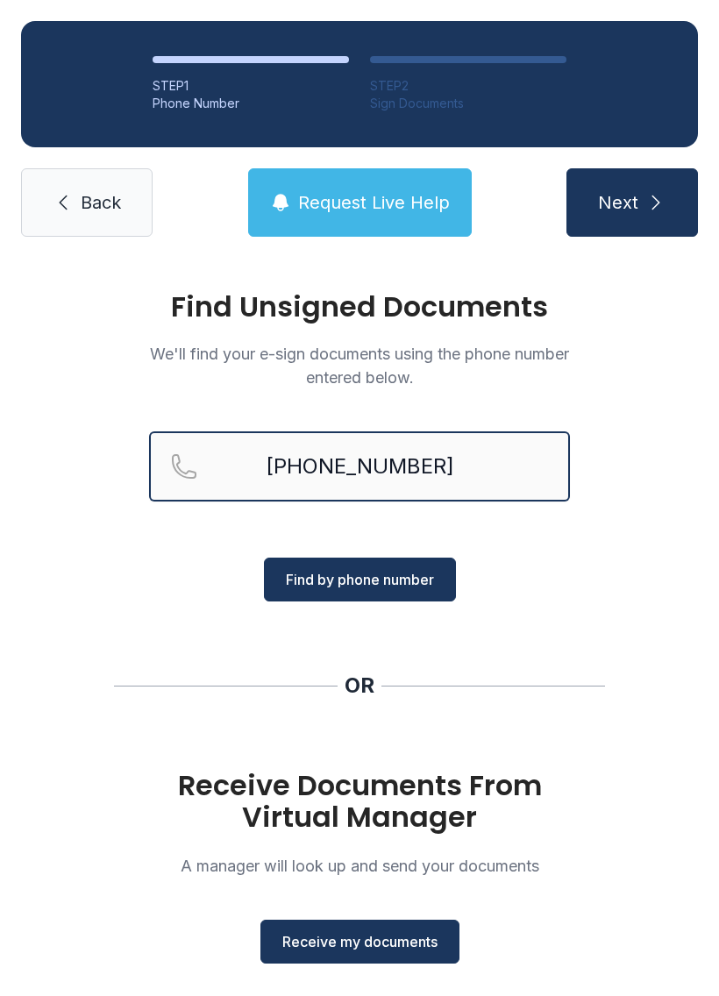
type input "[PHONE_NUMBER]"
click at [380, 573] on span "Find by phone number" at bounding box center [360, 579] width 148 height 21
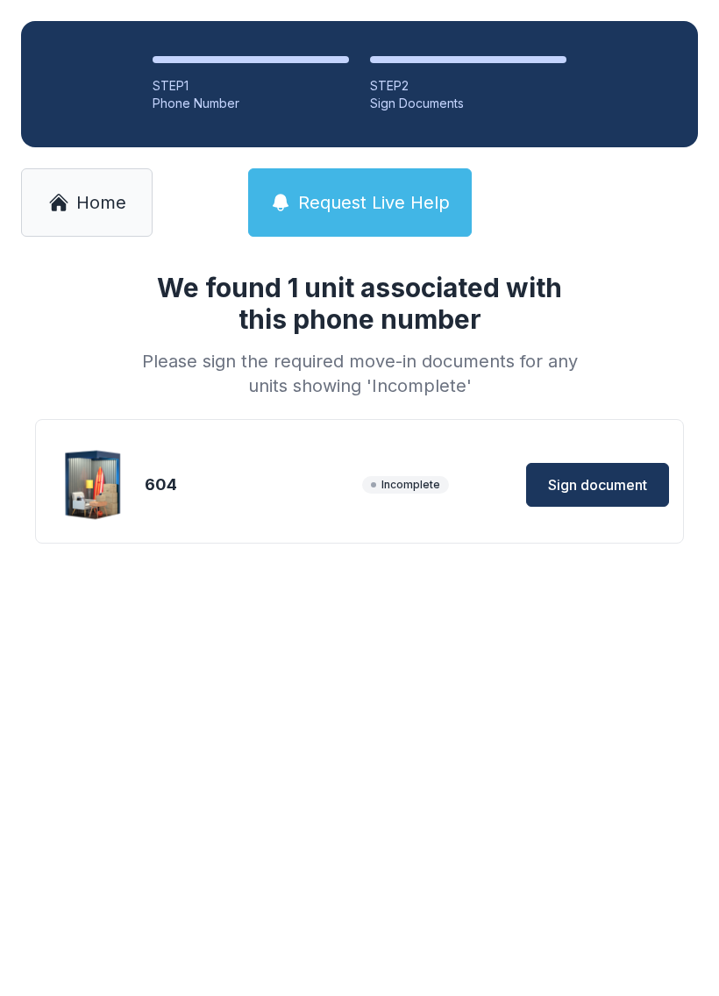
click at [636, 476] on span "Sign document" at bounding box center [597, 484] width 99 height 21
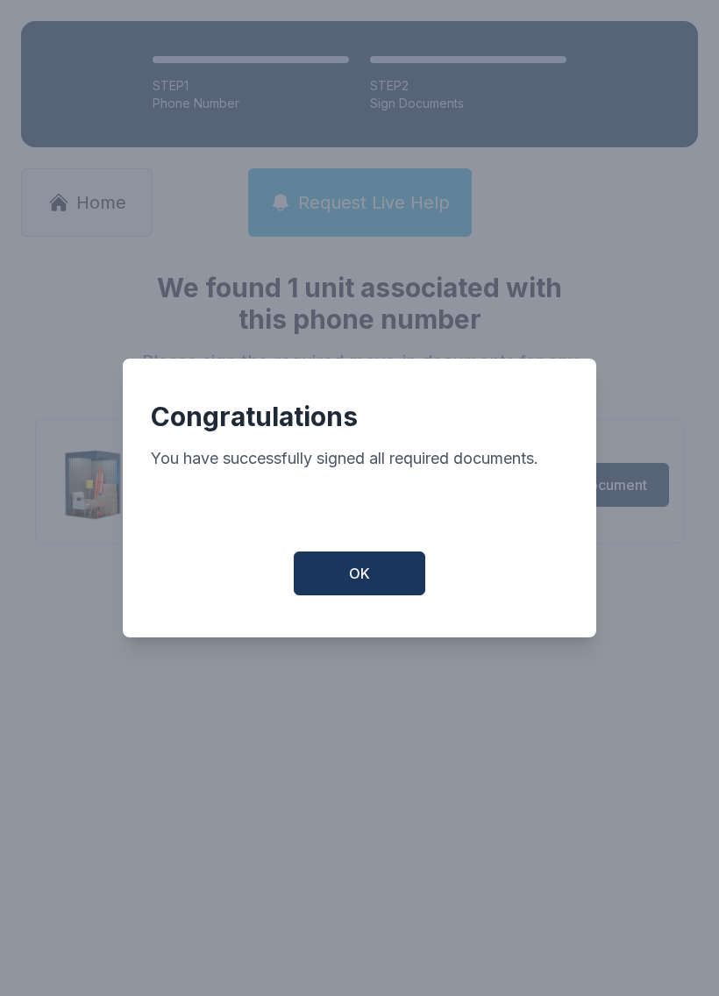
click at [367, 571] on span "OK" at bounding box center [359, 573] width 21 height 21
